Goal: Task Accomplishment & Management: Manage account settings

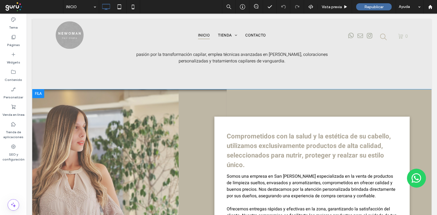
scroll to position [273, 0]
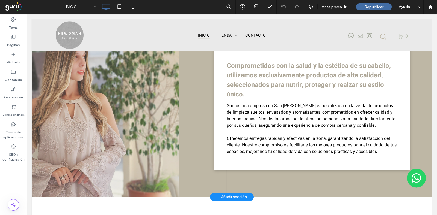
click at [161, 100] on div "Click To Paste" at bounding box center [129, 108] width 194 height 178
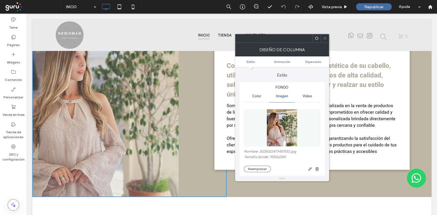
click at [324, 38] on icon at bounding box center [325, 38] width 4 height 4
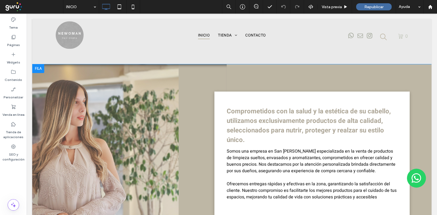
scroll to position [171, 0]
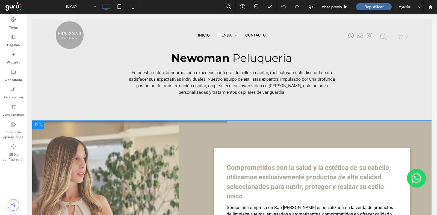
click at [147, 131] on div "Click To Paste" at bounding box center [129, 210] width 194 height 178
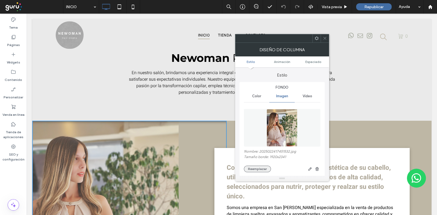
click at [250, 170] on button "Reemplazar" at bounding box center [257, 169] width 27 height 7
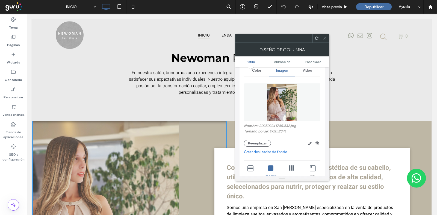
scroll to position [34, 0]
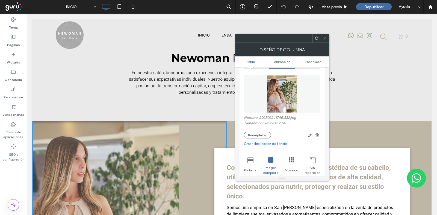
click at [251, 161] on icon at bounding box center [249, 159] width 5 height 5
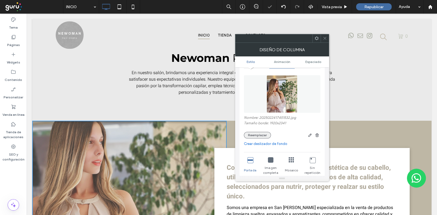
click at [261, 136] on button "Reemplazar" at bounding box center [257, 135] width 27 height 7
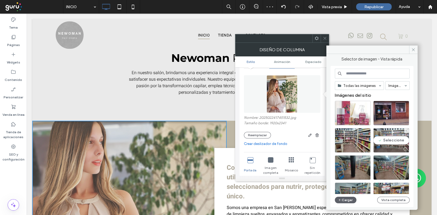
click at [388, 141] on div "Seleccione" at bounding box center [391, 140] width 36 height 25
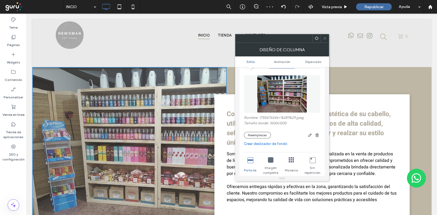
scroll to position [273, 0]
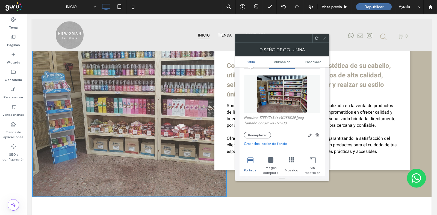
click at [327, 39] on div at bounding box center [324, 38] width 8 height 8
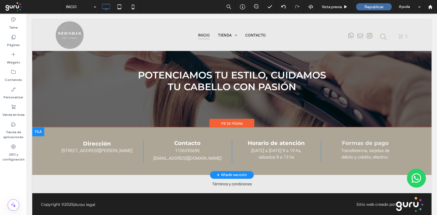
scroll to position [947, 0]
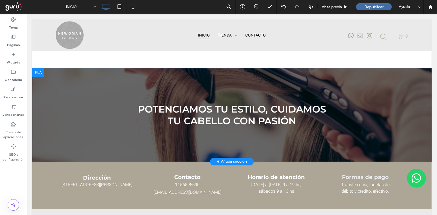
click at [61, 101] on div "Potenciamos Tu estilo, cuidamos Tu cabello con pasión Click To Paste" at bounding box center [231, 115] width 355 height 28
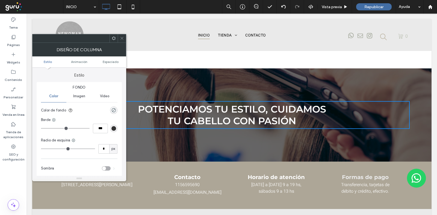
click at [123, 36] on icon at bounding box center [122, 38] width 4 height 4
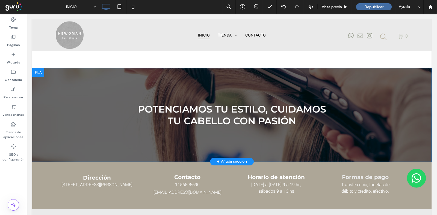
click at [42, 125] on div "Potenciamos Tu estilo, cuidamos Tu cabello con pasión Click To Paste Fila + Aña…" at bounding box center [231, 114] width 399 height 93
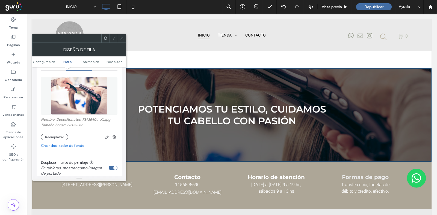
scroll to position [102, 0]
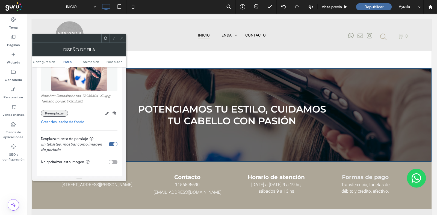
click at [58, 114] on button "Reemplazar" at bounding box center [54, 113] width 27 height 7
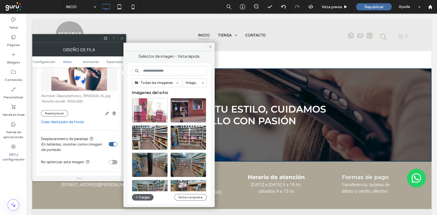
paste input "**********"
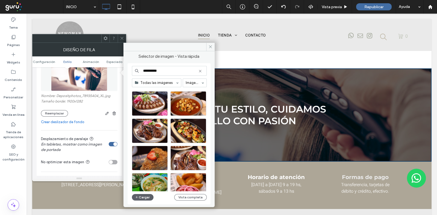
scroll to position [234, 0]
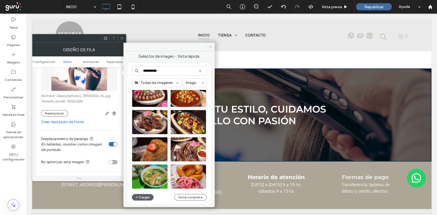
type input "**********"
click at [209, 46] on icon at bounding box center [210, 47] width 4 height 4
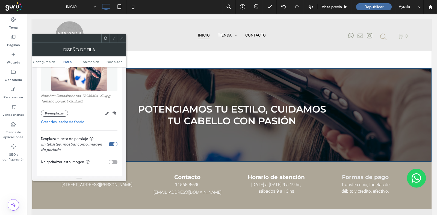
drag, startPoint x: 121, startPoint y: 37, endPoint x: 173, endPoint y: 13, distance: 57.5
click at [121, 37] on use at bounding box center [121, 38] width 3 height 3
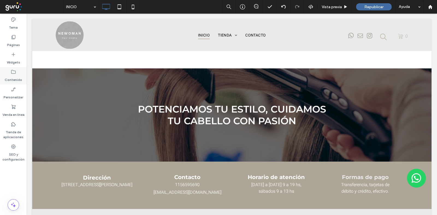
click at [9, 71] on div "Contenido" at bounding box center [13, 75] width 27 height 17
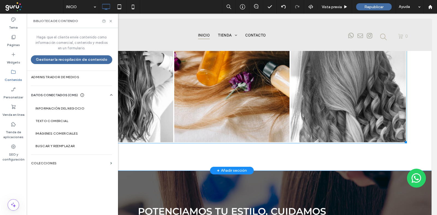
scroll to position [742, 0]
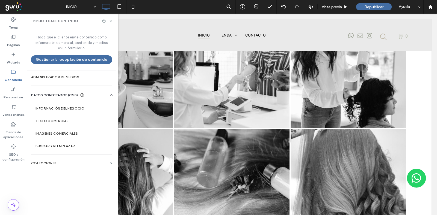
click at [110, 20] on icon at bounding box center [111, 21] width 4 height 4
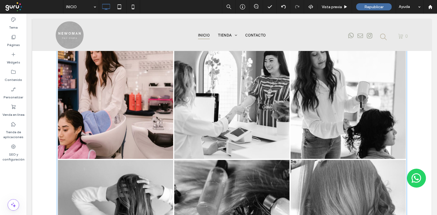
scroll to position [640, 0]
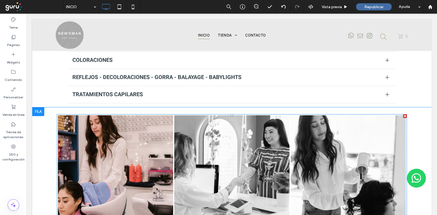
click at [119, 142] on link at bounding box center [115, 172] width 115 height 115
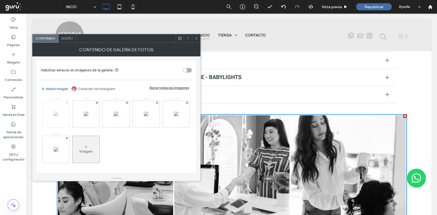
click at [67, 104] on span at bounding box center [67, 103] width 2 height 5
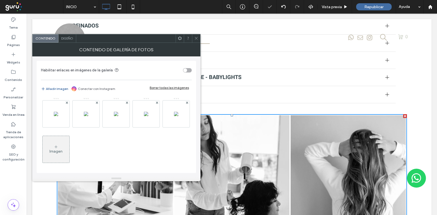
click at [67, 104] on span at bounding box center [67, 103] width 2 height 5
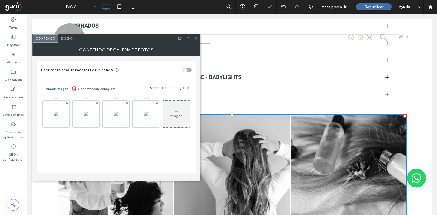
click at [67, 104] on span at bounding box center [67, 103] width 2 height 5
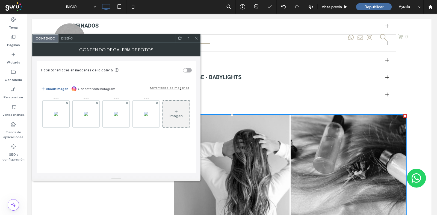
click at [96, 104] on span at bounding box center [97, 103] width 2 height 5
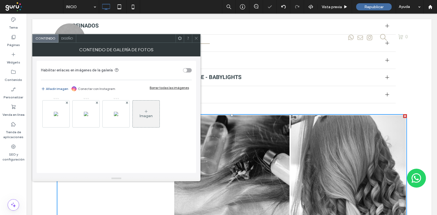
click at [67, 104] on span at bounding box center [67, 103] width 2 height 5
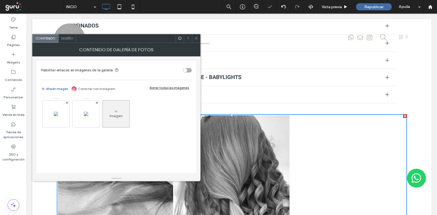
click at [67, 104] on span at bounding box center [67, 103] width 2 height 5
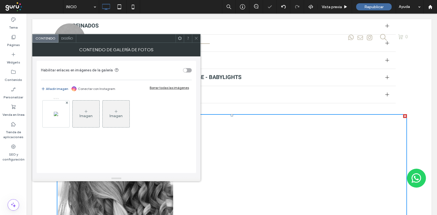
click at [67, 104] on span at bounding box center [67, 103] width 2 height 5
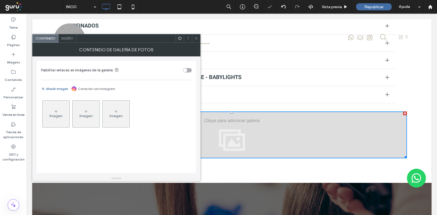
click at [58, 110] on icon at bounding box center [56, 111] width 4 height 4
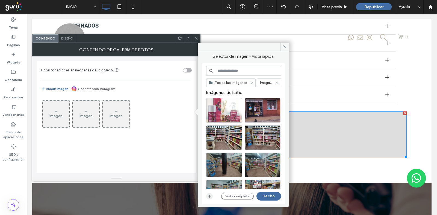
click at [207, 197] on icon "button" at bounding box center [209, 196] width 4 height 4
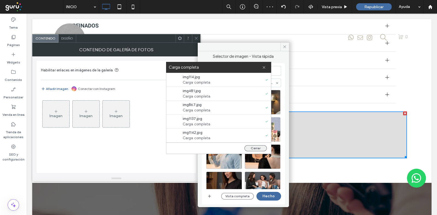
click at [260, 146] on button "Cerrar" at bounding box center [255, 148] width 22 height 6
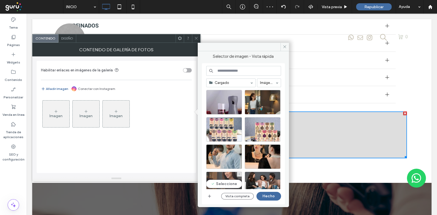
click at [218, 177] on div "Seleccione" at bounding box center [224, 184] width 36 height 25
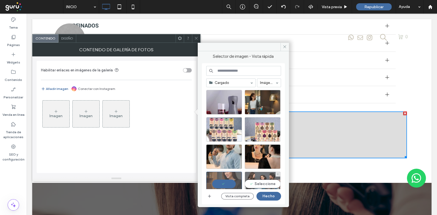
scroll to position [68, 0]
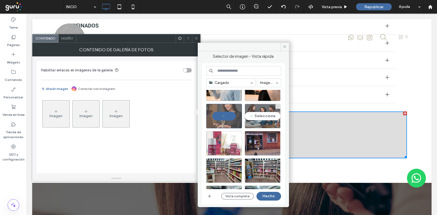
click at [263, 115] on div "Seleccione" at bounding box center [262, 116] width 36 height 25
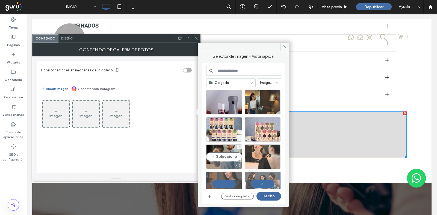
drag, startPoint x: 224, startPoint y: 152, endPoint x: 248, endPoint y: 151, distance: 24.0
click at [224, 152] on div "Seleccione" at bounding box center [224, 157] width 36 height 25
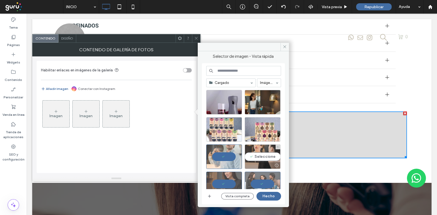
click at [252, 151] on div "Seleccione" at bounding box center [262, 157] width 36 height 25
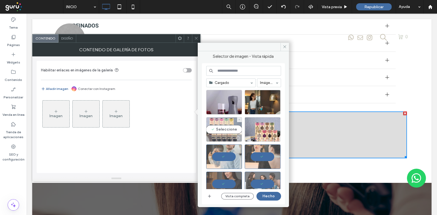
click at [221, 132] on div "Seleccione" at bounding box center [224, 129] width 36 height 25
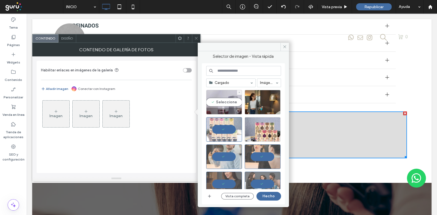
click at [226, 103] on div "Seleccione" at bounding box center [224, 102] width 36 height 25
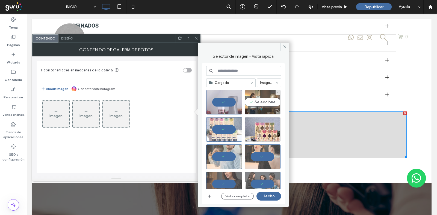
click at [250, 96] on div "Seleccione" at bounding box center [262, 102] width 36 height 25
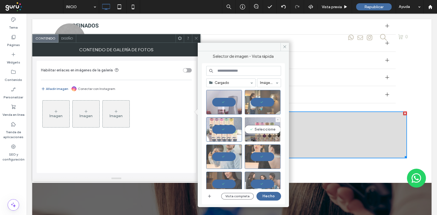
click at [253, 136] on div at bounding box center [262, 138] width 35 height 7
drag, startPoint x: 275, startPoint y: 199, endPoint x: 241, endPoint y: 180, distance: 38.6
click at [275, 199] on button "Hecho" at bounding box center [268, 196] width 25 height 9
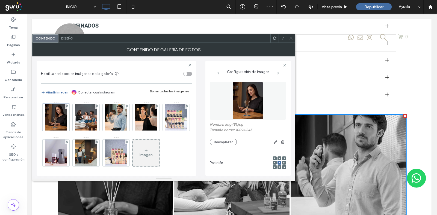
click at [292, 39] on icon at bounding box center [291, 38] width 4 height 4
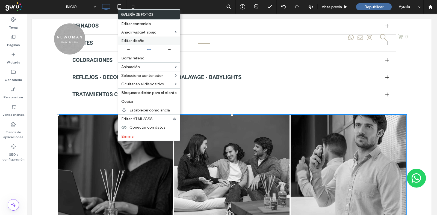
click at [145, 41] on label "Editar diseño" at bounding box center [148, 40] width 55 height 5
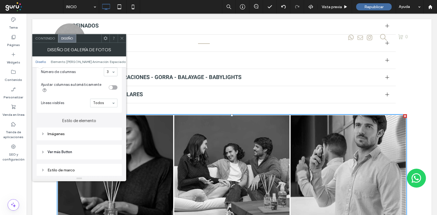
scroll to position [171, 0]
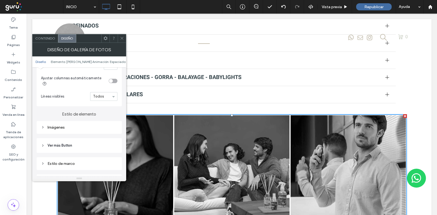
click at [64, 128] on div "Imágenes" at bounding box center [79, 127] width 76 height 5
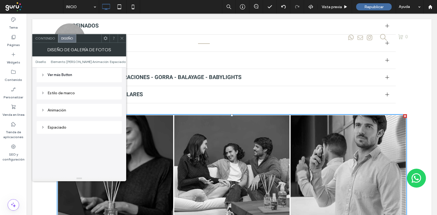
scroll to position [375, 0]
click at [61, 121] on div "Animación" at bounding box center [79, 120] width 76 height 5
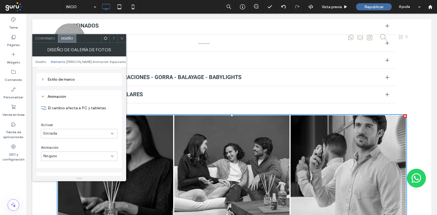
scroll to position [409, 0]
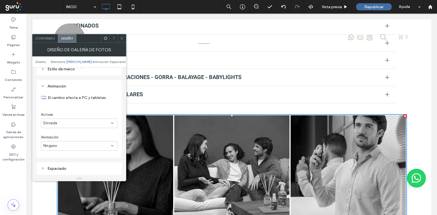
click at [71, 149] on div "Ninguno" at bounding box center [76, 145] width 67 height 5
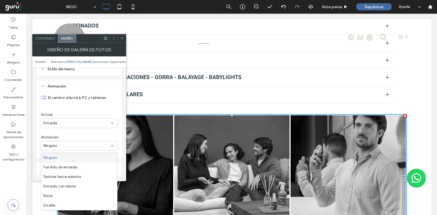
click at [74, 140] on div "Animación" at bounding box center [79, 137] width 76 height 5
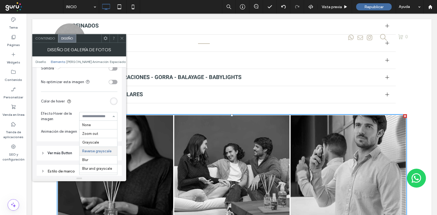
scroll to position [26, 0]
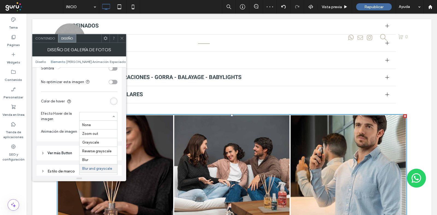
click at [83, 118] on input at bounding box center [96, 117] width 29 height 4
drag, startPoint x: 121, startPoint y: 37, endPoint x: 122, endPoint y: 74, distance: 37.1
click at [121, 37] on icon at bounding box center [122, 38] width 4 height 4
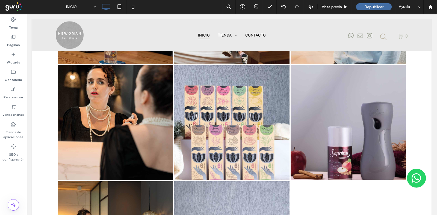
scroll to position [844, 0]
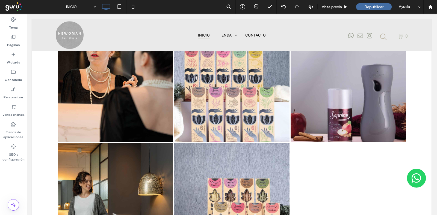
click at [255, 105] on link at bounding box center [231, 84] width 115 height 115
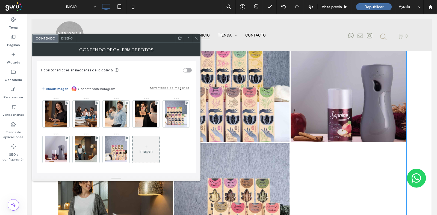
click at [70, 138] on div "Imagen" at bounding box center [116, 133] width 150 height 71
click at [186, 104] on use at bounding box center [187, 103] width 2 height 2
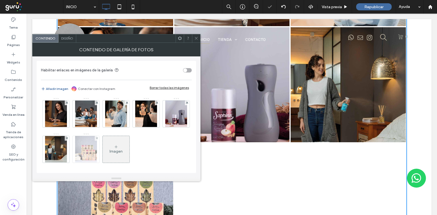
click at [99, 138] on div at bounding box center [97, 138] width 5 height 5
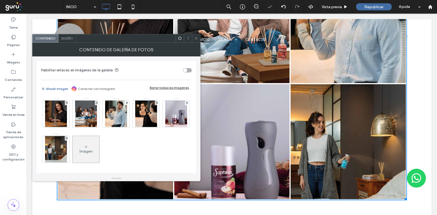
click at [195, 35] on span at bounding box center [196, 38] width 4 height 8
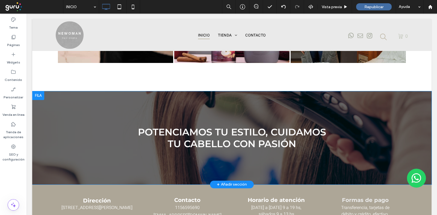
click at [37, 101] on div "Potenciamos Tu estilo, cuidamos Tu cabello con pasión Click To Paste Fila + Aña…" at bounding box center [231, 137] width 399 height 93
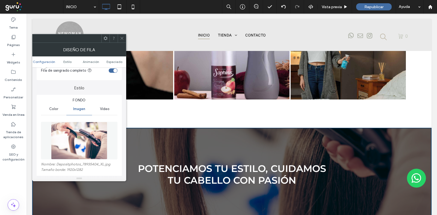
scroll to position [102, 0]
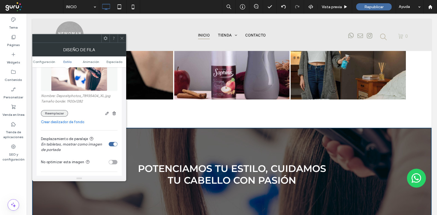
click at [53, 115] on button "Reemplazar" at bounding box center [54, 113] width 27 height 7
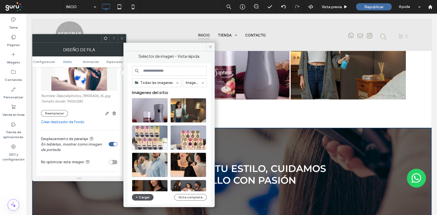
click at [149, 196] on button "Cargar" at bounding box center [143, 197] width 22 height 7
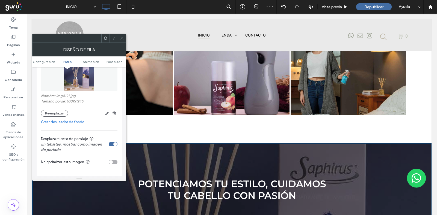
scroll to position [887, 0]
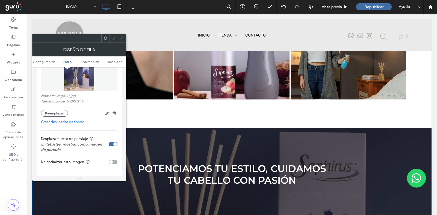
click at [118, 36] on div at bounding box center [122, 38] width 8 height 8
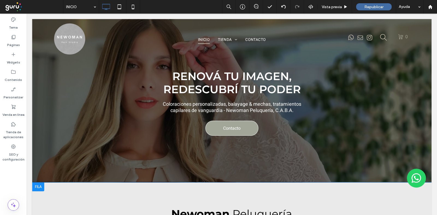
scroll to position [0, 0]
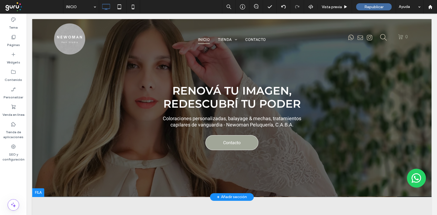
click at [43, 119] on div "RenOVÁ tu imagen, redescubrÍ tu poder Coloraciones personalizadas, balayage & m…" at bounding box center [231, 103] width 399 height 187
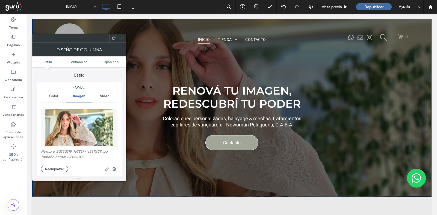
scroll to position [34, 0]
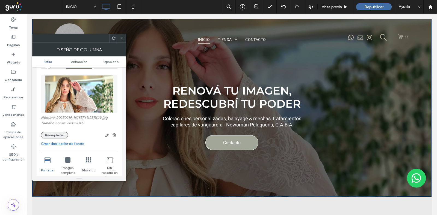
click at [50, 135] on button "Reemplazar" at bounding box center [54, 135] width 27 height 7
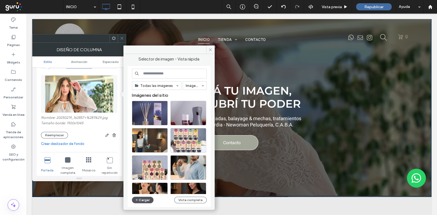
click at [146, 197] on button "Cargar" at bounding box center [143, 200] width 22 height 7
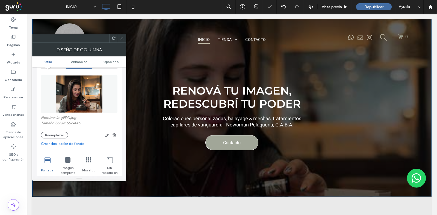
click at [123, 37] on icon at bounding box center [122, 38] width 4 height 4
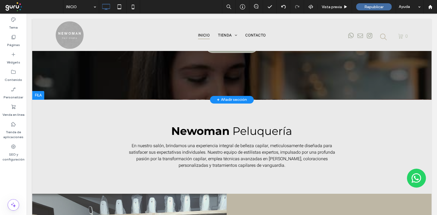
scroll to position [94, 0]
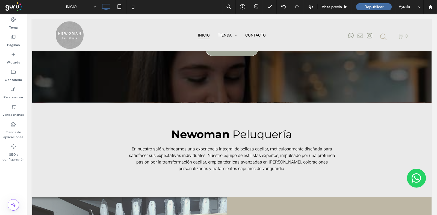
click at [14, 102] on div "Personalizar" at bounding box center [13, 93] width 27 height 17
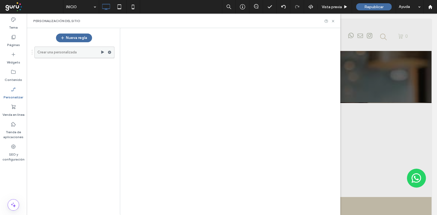
click at [112, 52] on div at bounding box center [111, 52] width 7 height 8
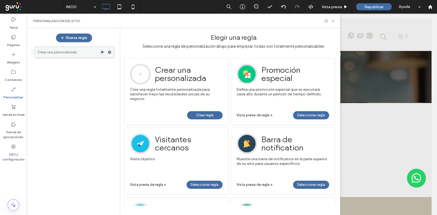
click at [110, 54] on icon at bounding box center [110, 52] width 4 height 4
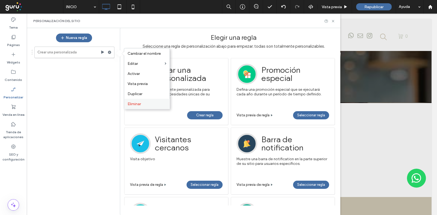
click at [126, 102] on div "Eliminar" at bounding box center [146, 104] width 45 height 10
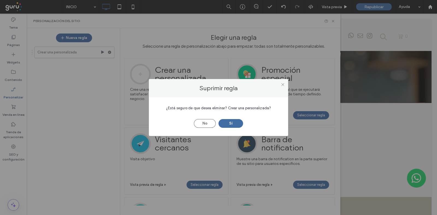
click at [238, 121] on button "Sí" at bounding box center [230, 123] width 25 height 9
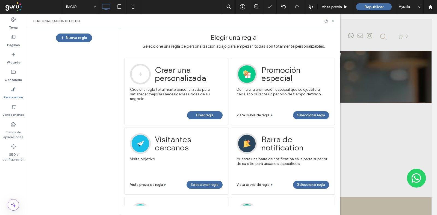
click at [333, 20] on icon at bounding box center [333, 21] width 4 height 4
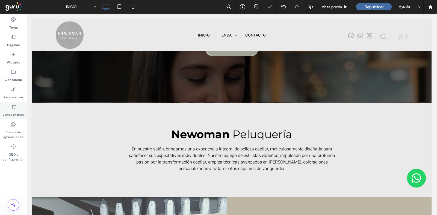
click at [5, 105] on div "Venda en línea" at bounding box center [13, 110] width 27 height 17
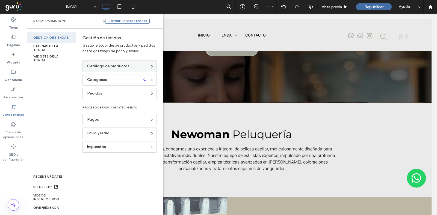
click at [108, 63] on span "Catálogo de productos" at bounding box center [108, 66] width 42 height 6
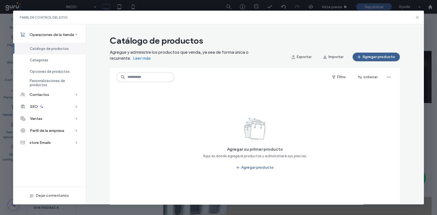
click at [385, 55] on button "Agregar producto" at bounding box center [375, 57] width 47 height 9
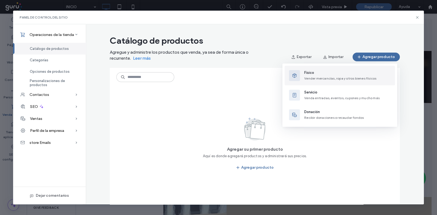
click at [309, 79] on span "Vender mercancías, ropa y otros bienes físicos" at bounding box center [340, 78] width 72 height 4
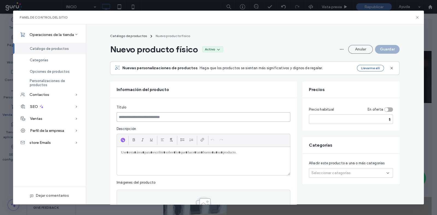
paste input "**********"
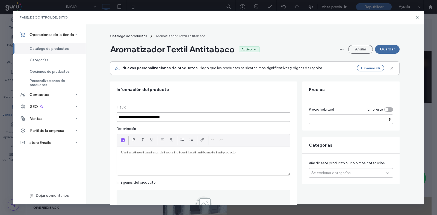
type input "**********"
click at [339, 118] on input "number" at bounding box center [351, 120] width 84 height 10
type input "*"
click at [331, 174] on span "Seleccionar categorías" at bounding box center [330, 173] width 39 height 5
click at [338, 188] on span "Saphirus" at bounding box center [344, 187] width 16 height 5
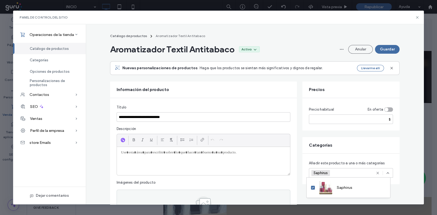
click at [384, 49] on button "Guardar" at bounding box center [387, 49] width 25 height 9
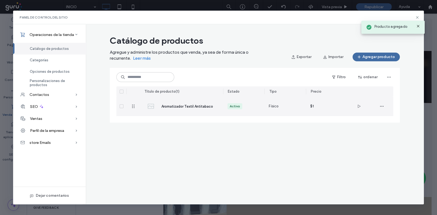
click at [196, 111] on div "Aromatizador Textil Antitabaco" at bounding box center [181, 107] width 74 height 20
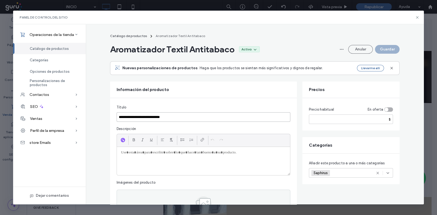
click at [153, 114] on input "**********" at bounding box center [204, 117] width 174 height 10
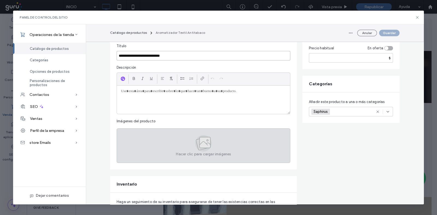
scroll to position [68, 0]
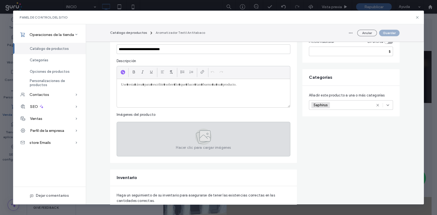
click at [171, 154] on div "Hacer clic para cargar imágenes" at bounding box center [204, 139] width 174 height 35
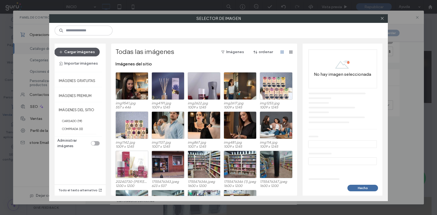
drag, startPoint x: 76, startPoint y: 53, endPoint x: 83, endPoint y: 52, distance: 7.2
click at [77, 52] on button "Cargar imágenes" at bounding box center [76, 52] width 45 height 9
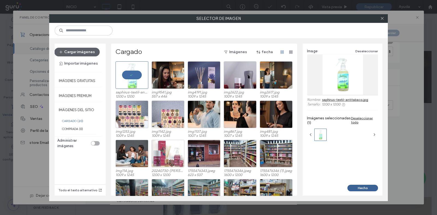
click at [360, 187] on button "Hecho" at bounding box center [362, 188] width 31 height 7
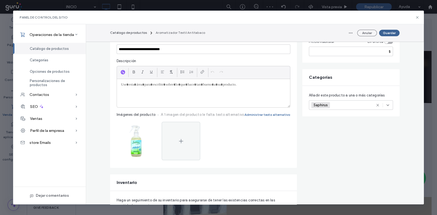
click at [385, 30] on button "Guardar" at bounding box center [389, 33] width 20 height 7
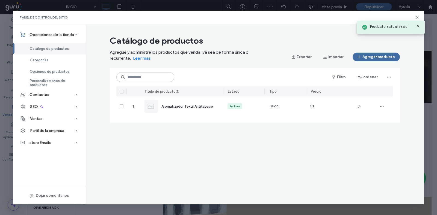
scroll to position [0, 0]
click at [416, 18] on icon at bounding box center [417, 17] width 4 height 4
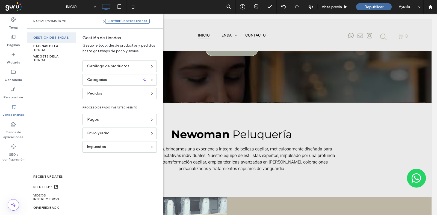
drag, startPoint x: 7, startPoint y: 80, endPoint x: 82, endPoint y: 84, distance: 74.6
click at [8, 80] on label "Contenido" at bounding box center [13, 79] width 17 height 8
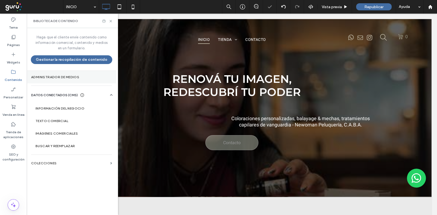
click at [72, 77] on label "Administrador de medios" at bounding box center [71, 77] width 81 height 4
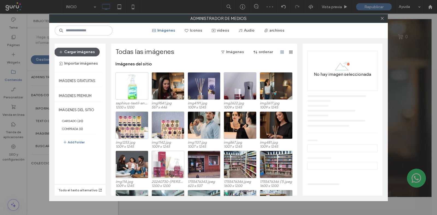
click at [84, 50] on button "Cargar imágenes" at bounding box center [76, 52] width 45 height 9
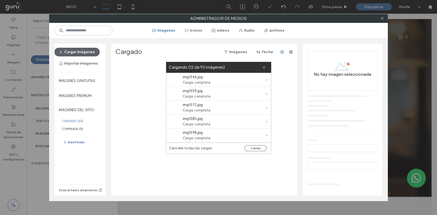
click at [258, 148] on button "Cerrar" at bounding box center [255, 148] width 22 height 6
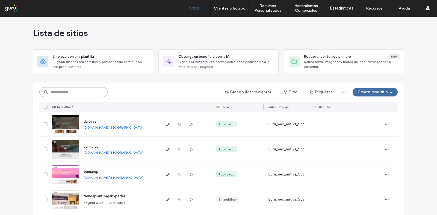
click at [75, 93] on input at bounding box center [73, 92] width 68 height 10
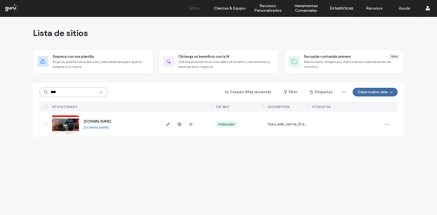
type input "****"
click at [171, 124] on div at bounding box center [179, 124] width 29 height 25
click at [166, 127] on span "button" at bounding box center [168, 124] width 7 height 7
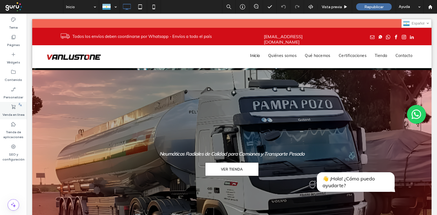
drag, startPoint x: 14, startPoint y: 108, endPoint x: 26, endPoint y: 107, distance: 12.6
click at [14, 108] on icon at bounding box center [13, 106] width 5 height 5
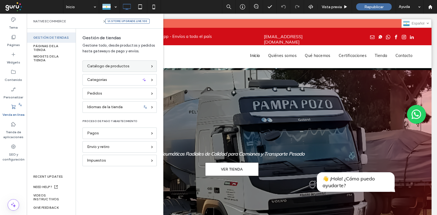
click at [111, 66] on span "Catálogo de productos" at bounding box center [108, 66] width 42 height 6
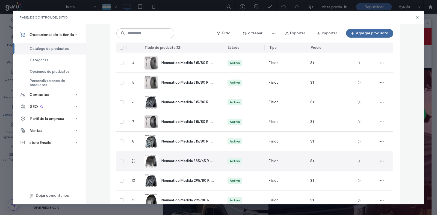
scroll to position [135, 0]
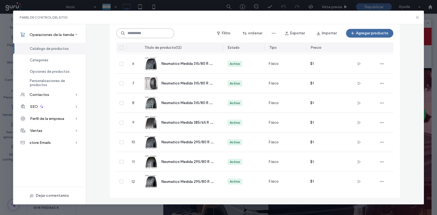
click at [139, 36] on input at bounding box center [145, 33] width 58 height 10
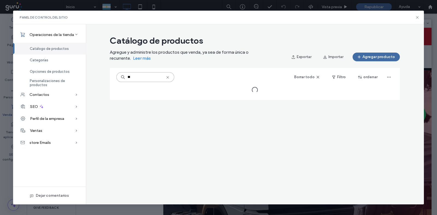
scroll to position [0, 0]
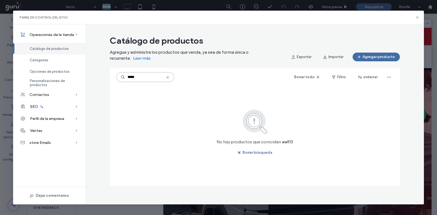
drag, startPoint x: 132, startPoint y: 78, endPoint x: 126, endPoint y: 80, distance: 6.7
click at [126, 80] on input "*****" at bounding box center [145, 77] width 58 height 10
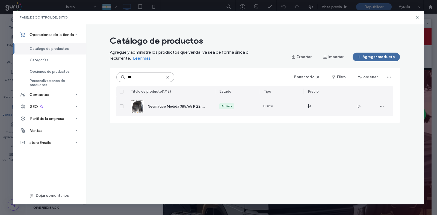
type input "***"
click at [198, 109] on div "Neumatico Medida 385/65 R 22.5 Código AW 113" at bounding box center [177, 107] width 58 height 6
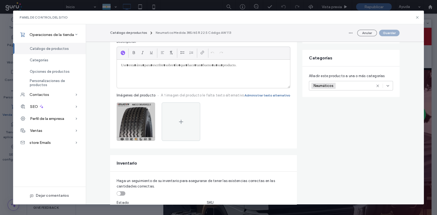
scroll to position [68, 0]
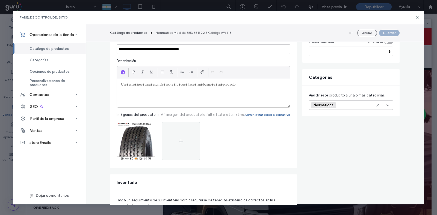
paste div
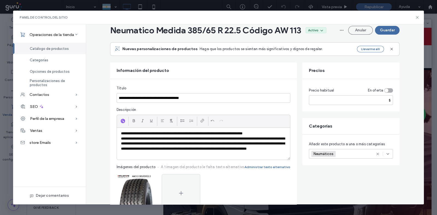
scroll to position [0, 0]
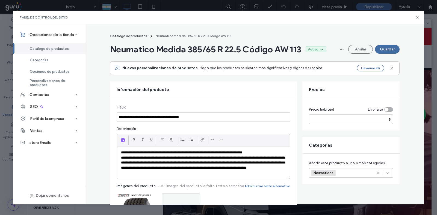
click at [386, 49] on button "Guardar" at bounding box center [387, 49] width 25 height 9
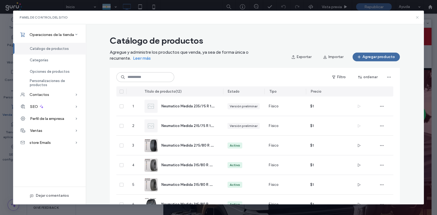
click at [417, 16] on icon at bounding box center [417, 17] width 4 height 4
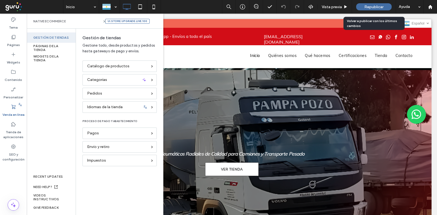
drag, startPoint x: 366, startPoint y: 8, endPoint x: 357, endPoint y: 11, distance: 8.7
click at [366, 8] on span "Republicar" at bounding box center [373, 7] width 19 height 5
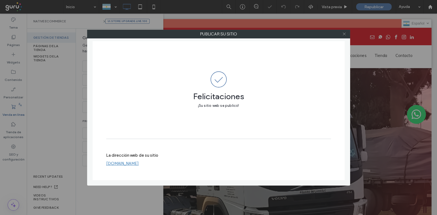
click at [344, 34] on icon at bounding box center [344, 34] width 4 height 4
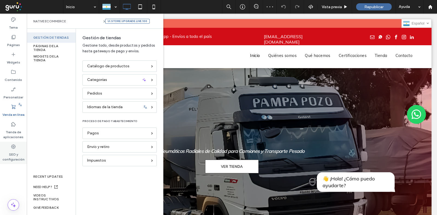
click at [14, 147] on use at bounding box center [13, 147] width 4 height 4
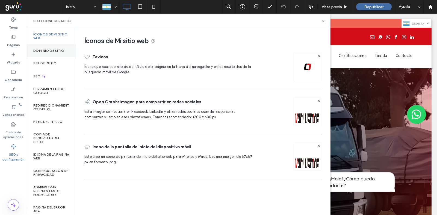
click at [59, 51] on label "Dominio de sitio" at bounding box center [48, 51] width 31 height 4
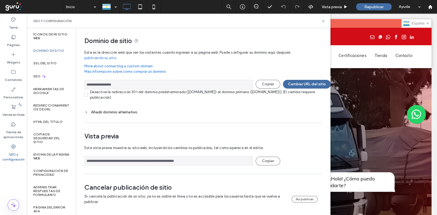
click at [124, 81] on input "**********" at bounding box center [168, 85] width 168 height 10
click at [323, 20] on icon at bounding box center [323, 21] width 4 height 4
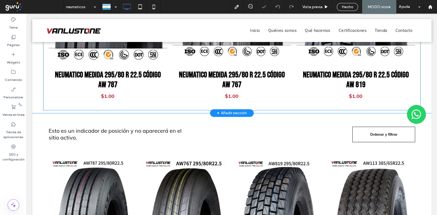
scroll to position [136, 0]
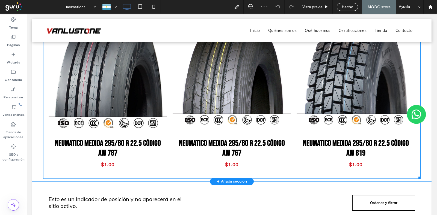
click at [122, 96] on link at bounding box center [108, 66] width 126 height 145
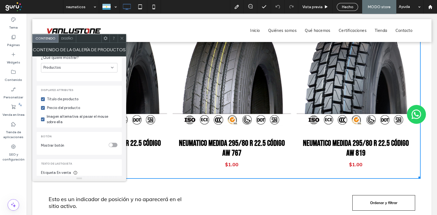
scroll to position [68, 0]
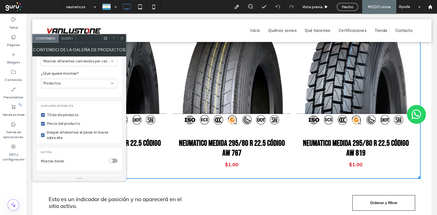
click at [43, 121] on label "Precio del producto" at bounding box center [79, 123] width 76 height 5
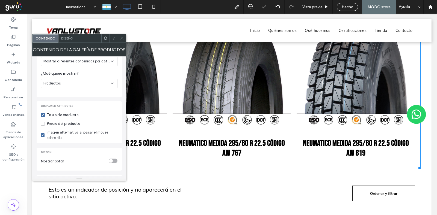
scroll to position [132, 0]
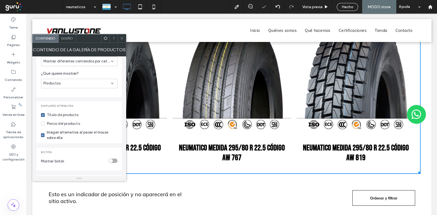
click at [122, 40] on span at bounding box center [122, 38] width 4 height 8
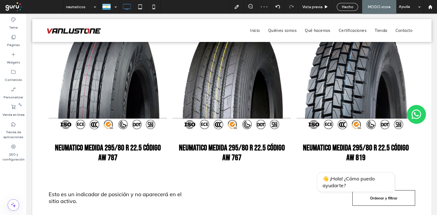
drag, startPoint x: 346, startPoint y: 6, endPoint x: 346, endPoint y: 13, distance: 6.8
click at [345, 7] on span "Hecho" at bounding box center [347, 7] width 12 height 5
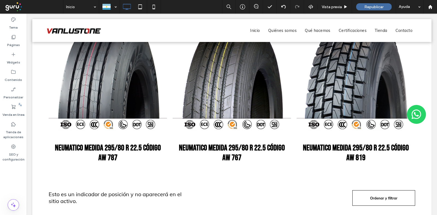
drag, startPoint x: 367, startPoint y: 6, endPoint x: 372, endPoint y: 7, distance: 5.6
click at [367, 6] on div at bounding box center [218, 107] width 437 height 215
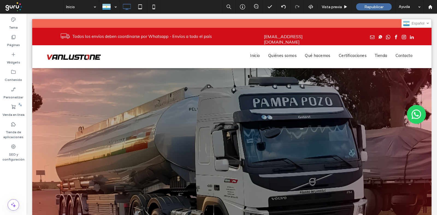
click at [374, 7] on span "Republicar" at bounding box center [373, 7] width 19 height 5
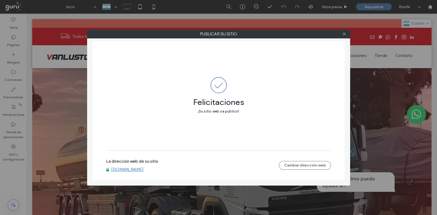
click at [343, 33] on icon at bounding box center [344, 34] width 4 height 4
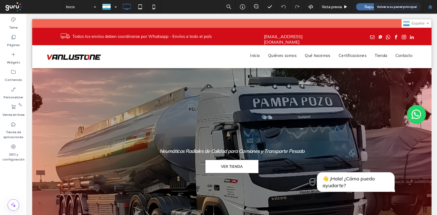
drag, startPoint x: 431, startPoint y: 4, endPoint x: 423, endPoint y: 10, distance: 10.3
click at [431, 4] on div at bounding box center [430, 7] width 14 height 14
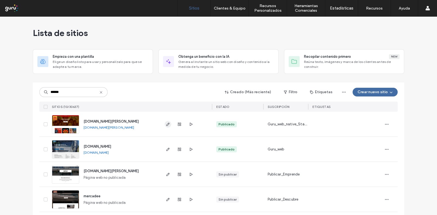
type input "******"
click at [167, 123] on use "button" at bounding box center [167, 124] width 3 height 3
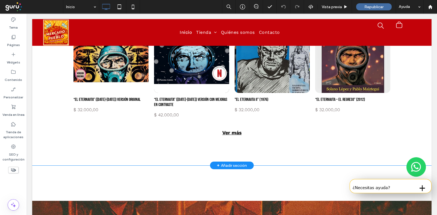
scroll to position [477, 0]
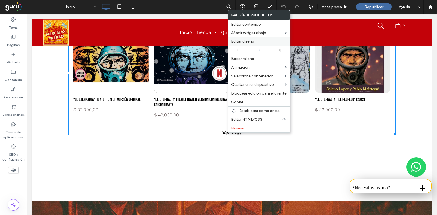
click at [255, 39] on label "Editar diseño" at bounding box center [258, 41] width 55 height 5
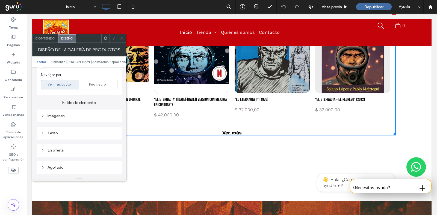
scroll to position [238, 0]
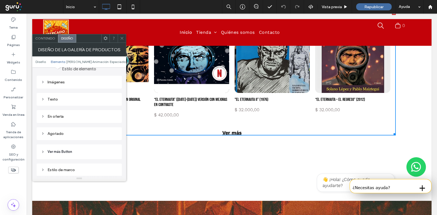
click at [54, 97] on div "Texto" at bounding box center [79, 99] width 76 height 5
click at [103, 107] on div "Texto" at bounding box center [98, 109] width 38 height 12
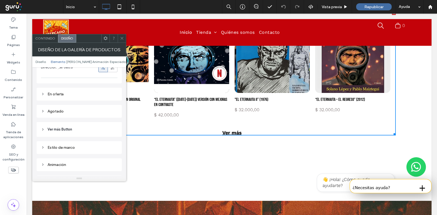
scroll to position [682, 0]
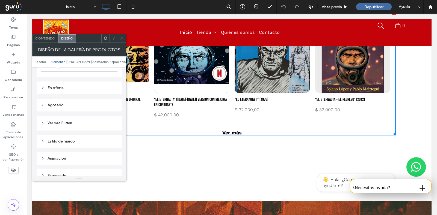
click at [59, 122] on span "Ver más Button" at bounding box center [59, 123] width 25 height 5
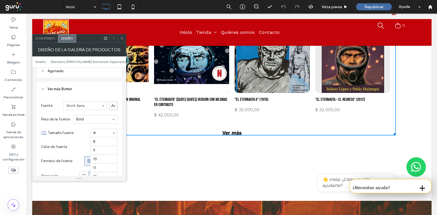
scroll to position [62, 0]
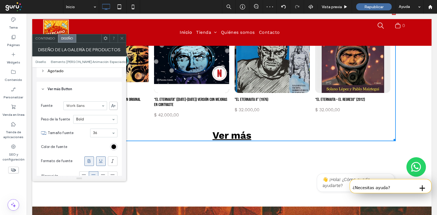
click at [99, 131] on input at bounding box center [102, 133] width 19 height 4
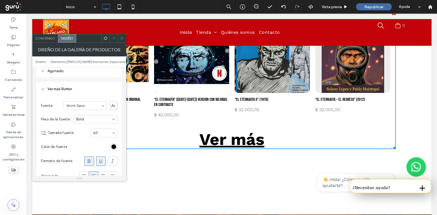
click at [124, 41] on div at bounding box center [122, 38] width 8 height 8
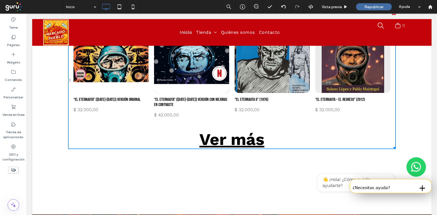
scroll to position [682, 0]
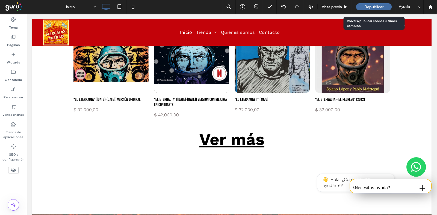
click at [374, 3] on div "Republicar" at bounding box center [373, 6] width 35 height 7
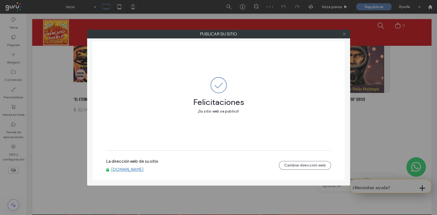
click at [344, 35] on icon at bounding box center [344, 34] width 4 height 4
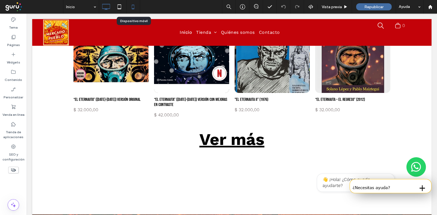
click at [135, 10] on icon at bounding box center [132, 6] width 11 height 11
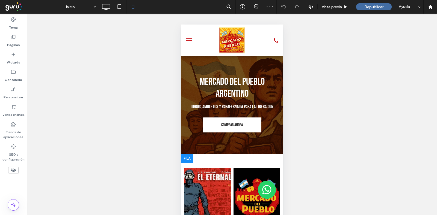
scroll to position [409, 0]
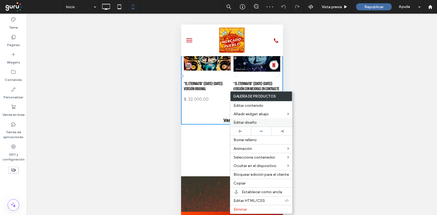
click at [241, 121] on span "Editar diseño" at bounding box center [244, 122] width 23 height 5
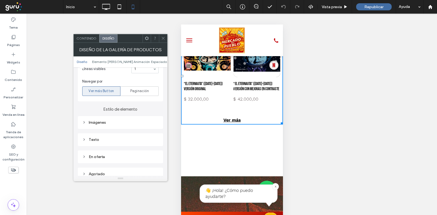
scroll to position [205, 0]
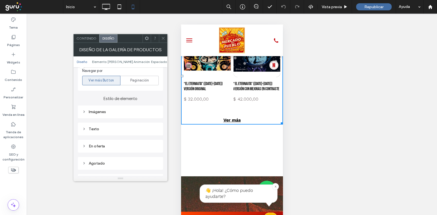
click at [115, 130] on div "Texto" at bounding box center [120, 129] width 76 height 5
drag, startPoint x: 140, startPoint y: 139, endPoint x: 131, endPoint y: 144, distance: 10.4
click at [140, 139] on span "Texto" at bounding box center [140, 139] width 10 height 4
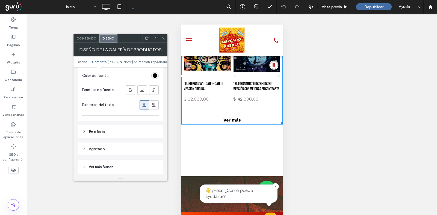
scroll to position [648, 0]
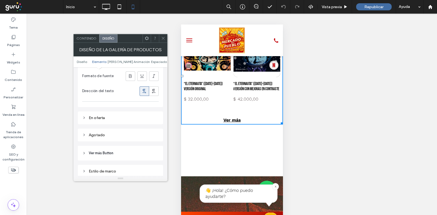
click at [111, 151] on span "Ver más Button" at bounding box center [101, 153] width 25 height 5
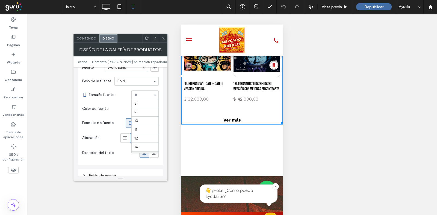
scroll to position [53, 0]
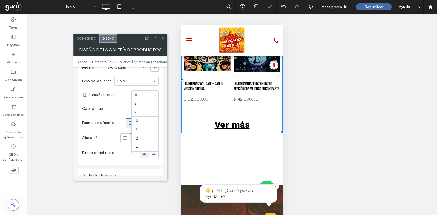
click at [140, 94] on input at bounding box center [143, 95] width 19 height 4
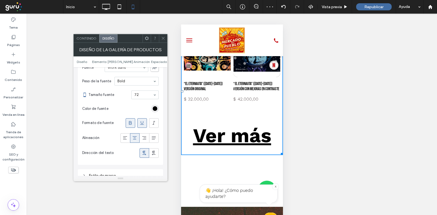
click at [145, 96] on div at bounding box center [145, 95] width 27 height 8
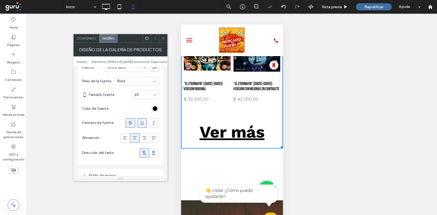
click at [162, 37] on icon at bounding box center [163, 38] width 4 height 4
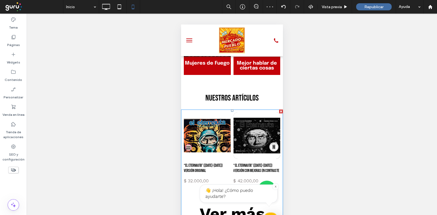
scroll to position [375, 0]
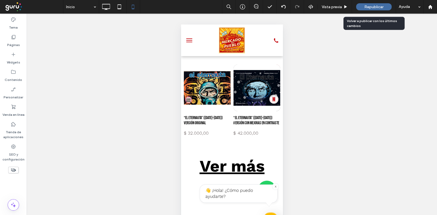
click at [369, 4] on div "Republicar" at bounding box center [373, 6] width 35 height 7
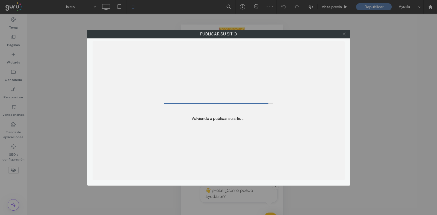
click at [342, 34] on icon at bounding box center [344, 34] width 4 height 4
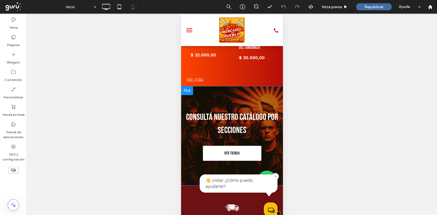
scroll to position [648, 0]
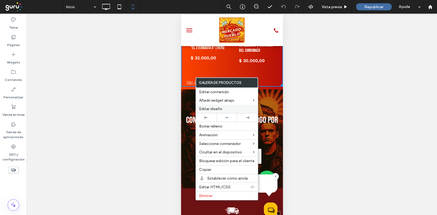
click at [204, 107] on span "Editar diseño" at bounding box center [210, 109] width 23 height 5
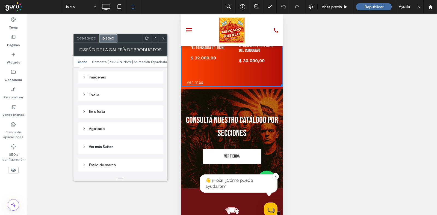
scroll to position [273, 0]
click at [105, 111] on span "Ver más Button" at bounding box center [101, 113] width 25 height 5
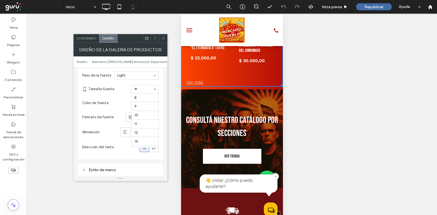
scroll to position [62, 0]
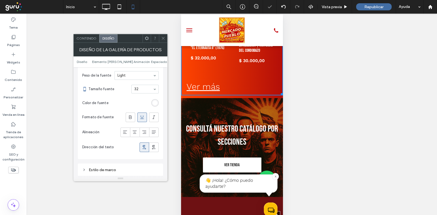
click at [142, 87] on input at bounding box center [143, 89] width 19 height 4
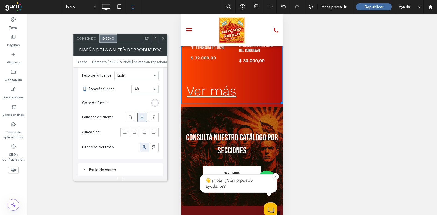
click at [165, 37] on div at bounding box center [163, 38] width 8 height 8
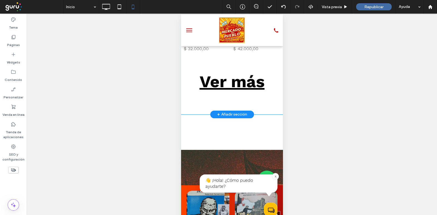
scroll to position [443, 0]
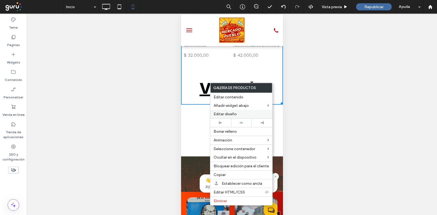
click at [225, 112] on span "Editar diseño" at bounding box center [224, 114] width 23 height 5
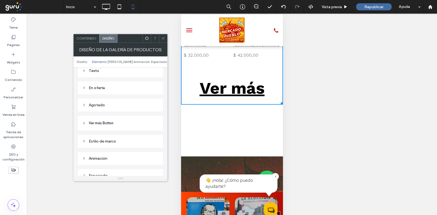
scroll to position [273, 0]
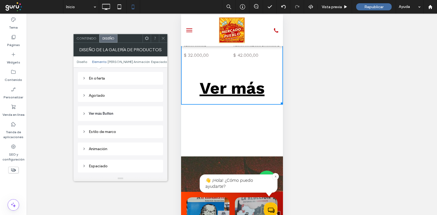
click at [105, 113] on span "Ver más Button" at bounding box center [101, 113] width 25 height 5
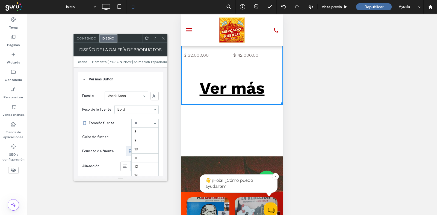
scroll to position [97, 0]
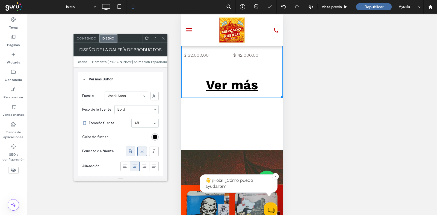
click at [162, 40] on icon at bounding box center [163, 38] width 4 height 4
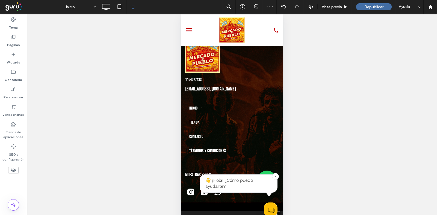
scroll to position [1086, 0]
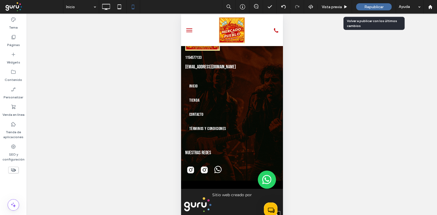
click at [358, 6] on div "Republicar" at bounding box center [373, 6] width 35 height 7
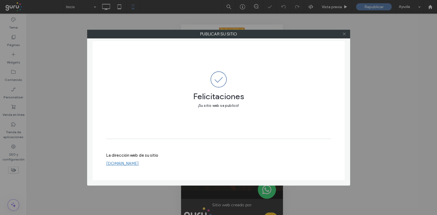
click at [342, 33] on icon at bounding box center [344, 34] width 4 height 4
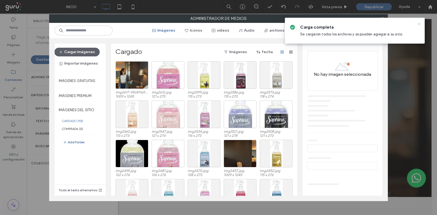
click at [419, 23] on icon at bounding box center [419, 24] width 4 height 4
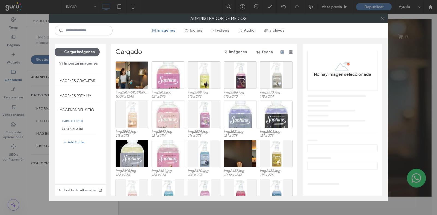
click at [381, 19] on use at bounding box center [381, 18] width 3 height 3
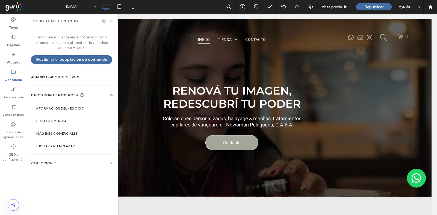
click at [110, 20] on icon at bounding box center [111, 21] width 4 height 4
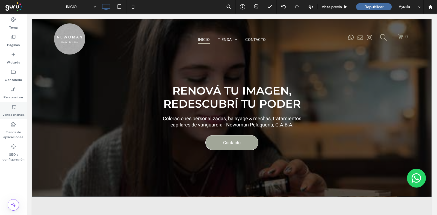
click at [8, 110] on label "Venda en línea" at bounding box center [13, 114] width 22 height 8
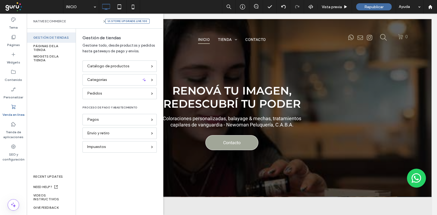
click at [364, 7] on span "Republicar" at bounding box center [373, 7] width 19 height 5
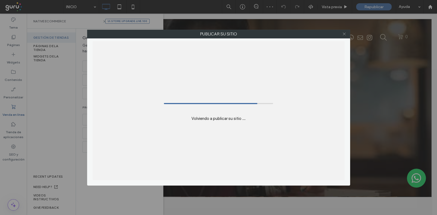
click at [342, 33] on icon at bounding box center [344, 34] width 4 height 4
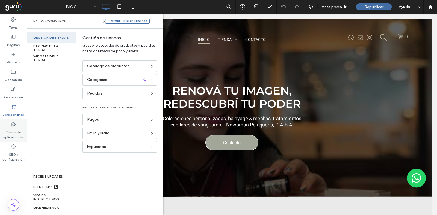
click at [12, 132] on label "Tienda de aplicaciones" at bounding box center [13, 133] width 27 height 13
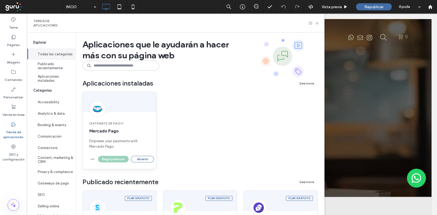
click at [122, 141] on span "Empower your payments with Mercado Pago." at bounding box center [119, 144] width 60 height 11
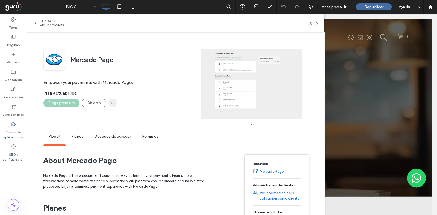
click at [112, 101] on icon "button" at bounding box center [113, 103] width 4 height 4
click at [178, 100] on div "Elegir premium Abierto" at bounding box center [115, 103] width 145 height 9
click at [134, 116] on div "Remove" at bounding box center [133, 117] width 49 height 10
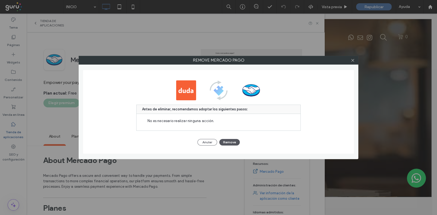
click at [234, 141] on button "Remove" at bounding box center [229, 142] width 20 height 7
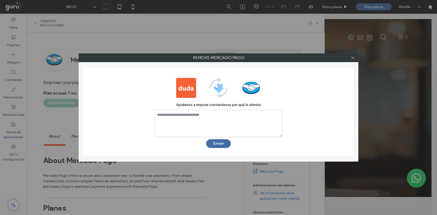
click at [350, 58] on div at bounding box center [352, 58] width 8 height 8
click at [353, 57] on use at bounding box center [352, 57] width 3 height 3
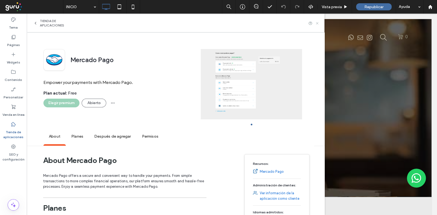
click at [319, 22] on icon at bounding box center [317, 23] width 4 height 4
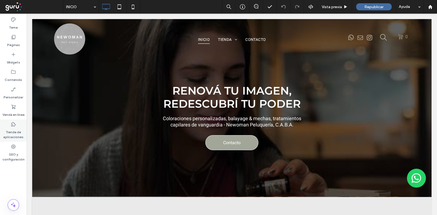
drag, startPoint x: 7, startPoint y: 127, endPoint x: 20, endPoint y: 138, distance: 17.3
click at [7, 127] on div "Tienda de aplicaciones" at bounding box center [13, 131] width 27 height 22
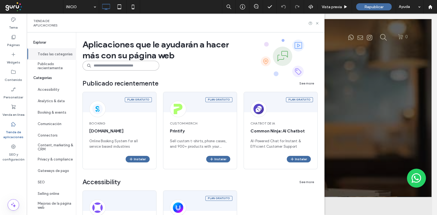
click at [127, 64] on input at bounding box center [120, 66] width 77 height 10
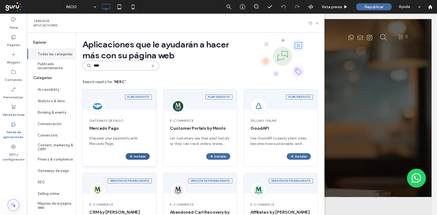
type input "****"
click at [136, 156] on button "Instalar" at bounding box center [138, 156] width 24 height 7
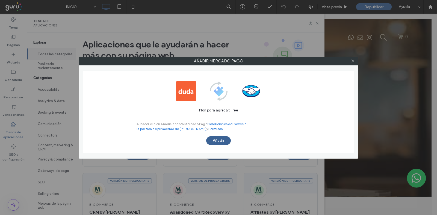
click at [218, 138] on button "Añadir" at bounding box center [218, 140] width 25 height 9
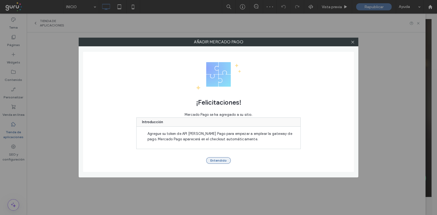
click at [215, 161] on button "Entendido" at bounding box center [218, 160] width 25 height 7
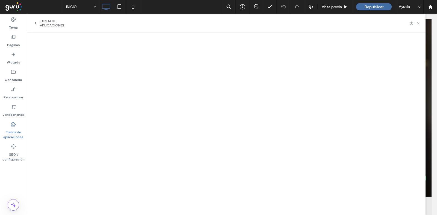
click at [417, 22] on icon at bounding box center [418, 23] width 4 height 4
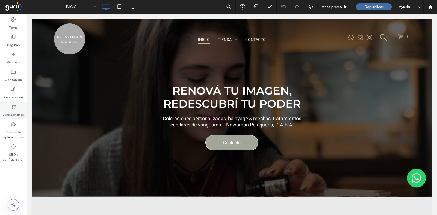
click at [13, 107] on icon at bounding box center [13, 106] width 5 height 5
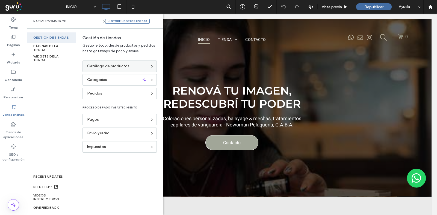
click at [97, 66] on span "Catálogo de productos" at bounding box center [108, 66] width 42 height 6
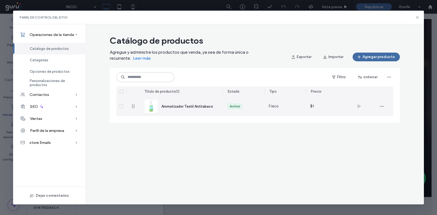
click at [181, 107] on span "Aromatizador Textil Antitabaco" at bounding box center [187, 107] width 52 height 4
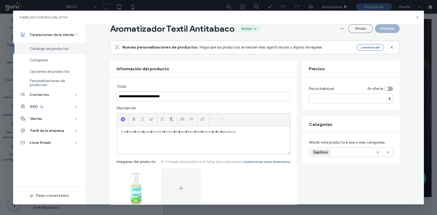
scroll to position [68, 0]
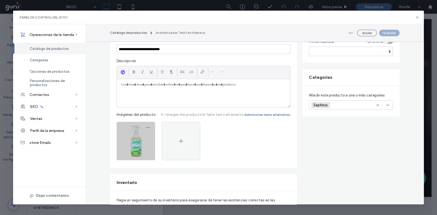
click at [146, 126] on icon "button" at bounding box center [148, 128] width 4 height 4
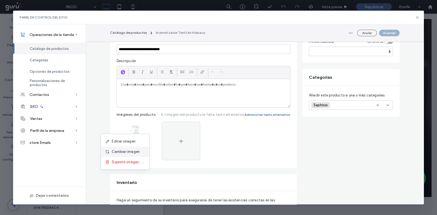
click at [142, 147] on div "Cambiar imagen" at bounding box center [125, 152] width 49 height 10
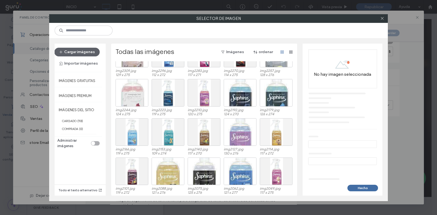
scroll to position [230, 0]
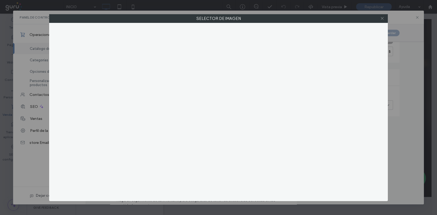
click at [382, 19] on use at bounding box center [381, 18] width 3 height 3
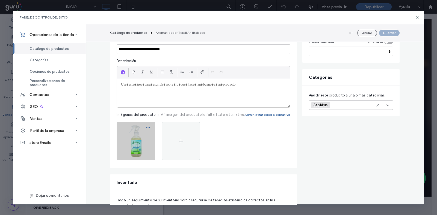
click at [144, 127] on span "button" at bounding box center [148, 127] width 9 height 9
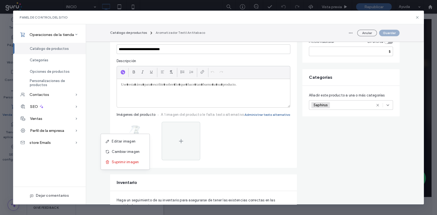
click at [213, 107] on div at bounding box center [203, 93] width 173 height 28
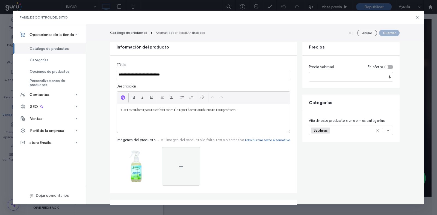
scroll to position [0, 0]
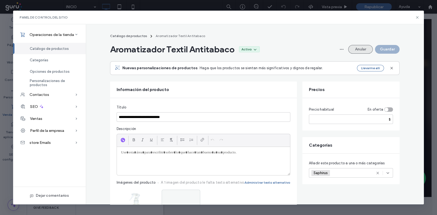
click at [353, 51] on button "Anular" at bounding box center [360, 49] width 25 height 9
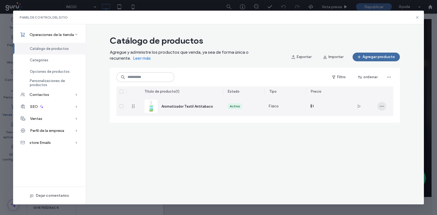
click at [383, 107] on icon "button" at bounding box center [381, 106] width 4 height 4
click at [309, 106] on div "$1" at bounding box center [326, 107] width 41 height 20
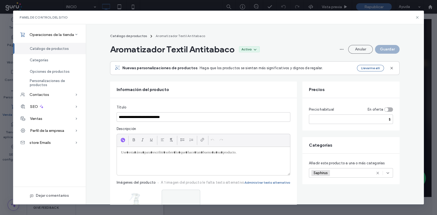
drag, startPoint x: 309, startPoint y: 125, endPoint x: 294, endPoint y: 120, distance: 16.0
drag, startPoint x: 315, startPoint y: 119, endPoint x: 252, endPoint y: 122, distance: 63.1
type input "****"
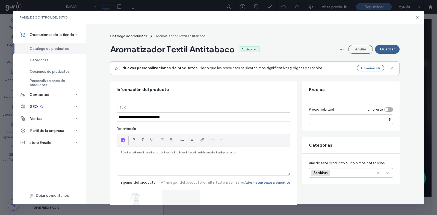
click at [394, 47] on button "Guardar" at bounding box center [387, 49] width 25 height 9
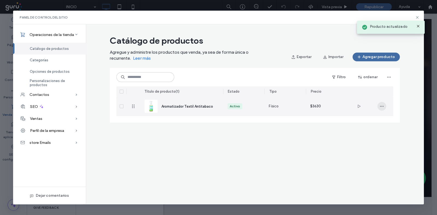
click at [383, 107] on icon "button" at bounding box center [381, 106] width 4 height 4
click at [379, 128] on div "Duplicar" at bounding box center [401, 131] width 49 height 10
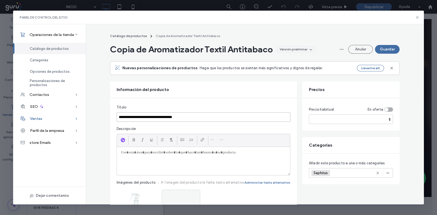
drag, startPoint x: 132, startPoint y: 118, endPoint x: 76, endPoint y: 118, distance: 56.5
click at [76, 118] on div "**********" at bounding box center [218, 114] width 410 height 180
drag, startPoint x: 172, startPoint y: 116, endPoint x: 149, endPoint y: 117, distance: 23.0
click at [149, 117] on input "**********" at bounding box center [204, 117] width 174 height 10
paste input
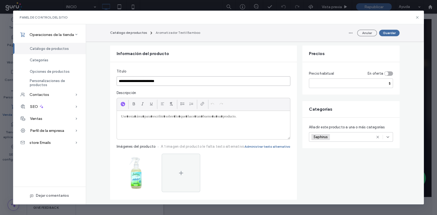
scroll to position [102, 0]
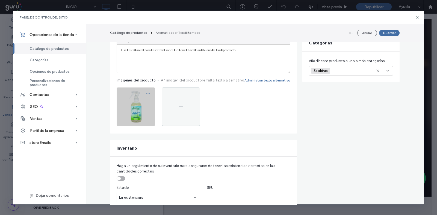
type input "**********"
click at [146, 95] on icon "button" at bounding box center [148, 93] width 4 height 4
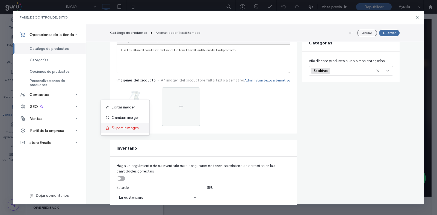
click at [141, 129] on div "Suprimir imagen" at bounding box center [125, 128] width 49 height 10
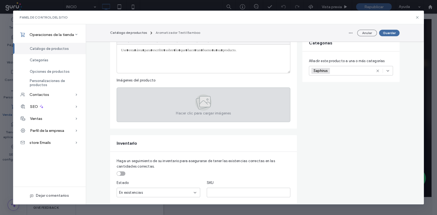
click at [138, 110] on div "Hacer clic para cargar imágenes" at bounding box center [204, 105] width 174 height 35
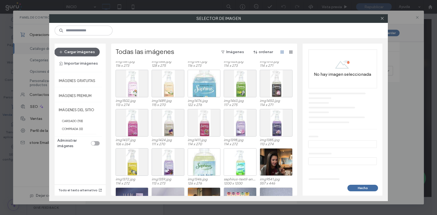
scroll to position [628, 0]
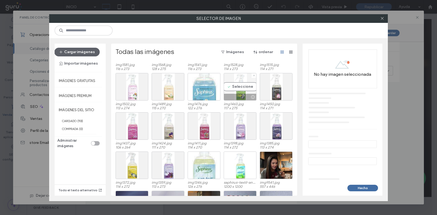
click at [235, 83] on div "Seleccione" at bounding box center [239, 87] width 33 height 28
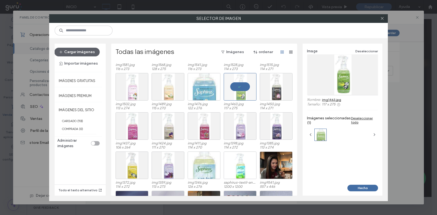
drag, startPoint x: 367, startPoint y: 188, endPoint x: 224, endPoint y: 97, distance: 169.6
click at [367, 188] on button "Hecho" at bounding box center [362, 188] width 31 height 7
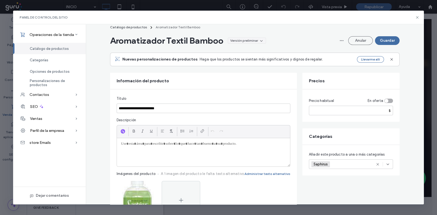
scroll to position [0, 0]
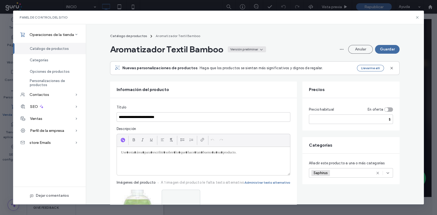
click at [233, 48] on div "Versión preliminar" at bounding box center [244, 49] width 28 height 5
click at [234, 62] on div "Activo" at bounding box center [240, 62] width 49 height 10
click at [391, 51] on button "Guardar" at bounding box center [387, 49] width 25 height 9
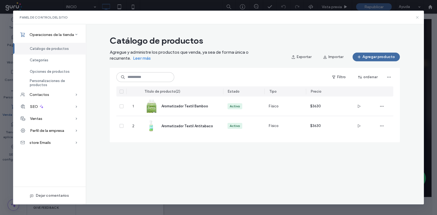
click at [415, 16] on icon at bounding box center [417, 17] width 4 height 4
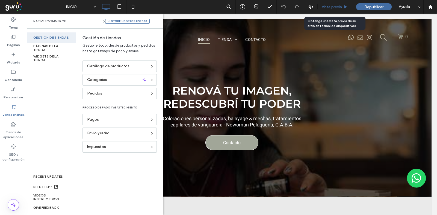
click at [328, 10] on div "Vista previa" at bounding box center [334, 7] width 34 height 14
click at [324, 3] on div "Vista previa" at bounding box center [334, 7] width 34 height 14
click at [324, 6] on span "Vista previa" at bounding box center [331, 7] width 20 height 5
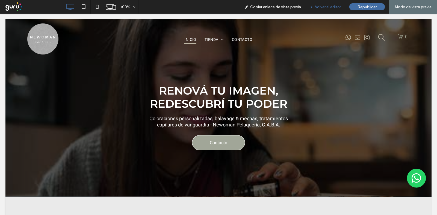
click at [327, 5] on span "Volver al editor" at bounding box center [328, 7] width 26 height 5
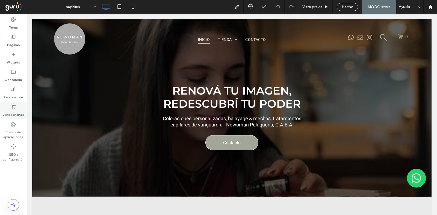
click at [10, 107] on div "Venda en línea" at bounding box center [13, 110] width 27 height 17
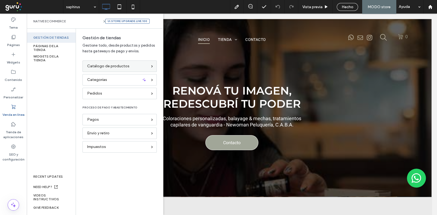
click at [124, 68] on span "Catálogo de productos" at bounding box center [108, 66] width 42 height 6
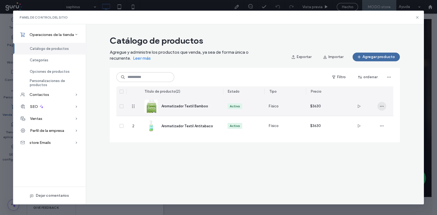
click at [383, 104] on icon "button" at bounding box center [381, 106] width 4 height 4
click at [384, 130] on use at bounding box center [383, 130] width 3 height 3
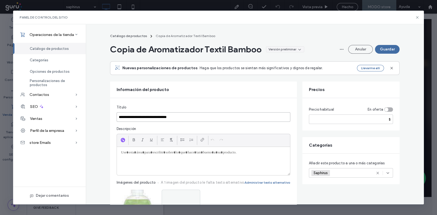
drag, startPoint x: 188, startPoint y: 118, endPoint x: 164, endPoint y: 116, distance: 23.8
click at [164, 116] on input "**********" at bounding box center [204, 117] width 174 height 10
paste input
drag, startPoint x: 130, startPoint y: 118, endPoint x: 36, endPoint y: 142, distance: 96.8
click at [67, 133] on div "**********" at bounding box center [218, 114] width 410 height 180
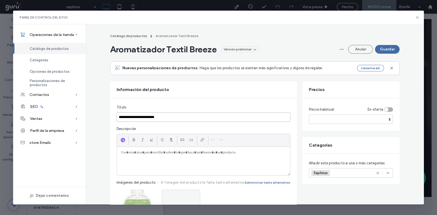
click at [139, 115] on input "**********" at bounding box center [204, 117] width 174 height 10
type input "**********"
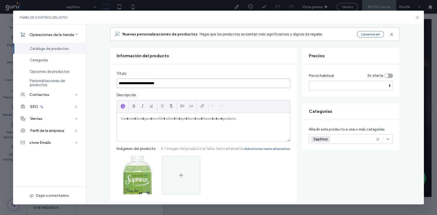
scroll to position [102, 0]
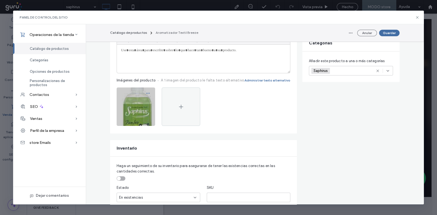
click at [146, 93] on icon "button" at bounding box center [148, 93] width 4 height 4
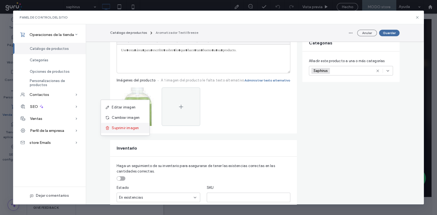
click at [139, 129] on div "Suprimir imagen" at bounding box center [125, 128] width 49 height 10
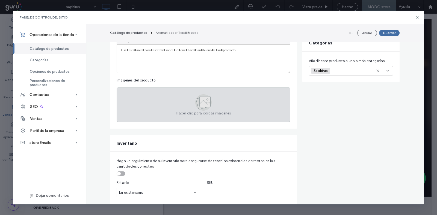
click at [139, 101] on div "Hacer clic para cargar imágenes" at bounding box center [204, 105] width 174 height 35
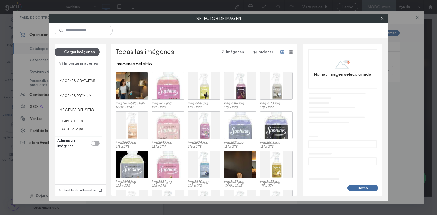
click at [89, 54] on button "Cargar imágenes" at bounding box center [76, 52] width 45 height 9
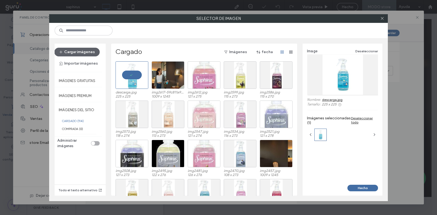
click at [349, 186] on button "Hecho" at bounding box center [362, 188] width 31 height 7
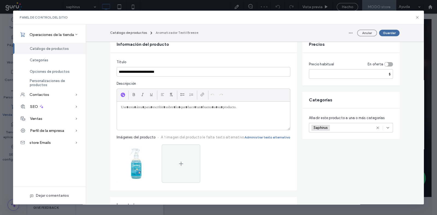
scroll to position [0, 0]
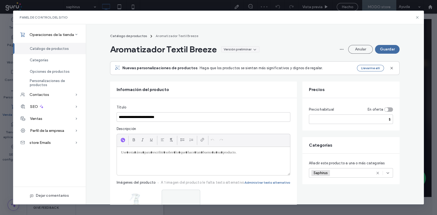
click at [225, 46] on div "Versión preliminar" at bounding box center [240, 49] width 38 height 6
click at [229, 53] on div "Aromatizador Textil Breeze Versión preliminar" at bounding box center [185, 49] width 151 height 11
click at [233, 50] on div "Versión preliminar" at bounding box center [237, 49] width 28 height 5
click at [238, 64] on div "Activo" at bounding box center [234, 62] width 49 height 10
click at [389, 50] on button "Guardar" at bounding box center [387, 49] width 25 height 9
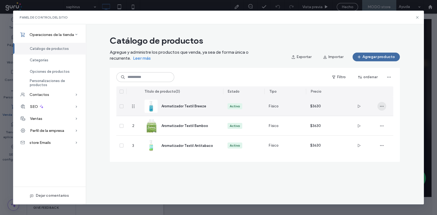
click at [383, 105] on icon "button" at bounding box center [381, 106] width 4 height 4
click at [384, 127] on div "Duplicar" at bounding box center [401, 131] width 49 height 10
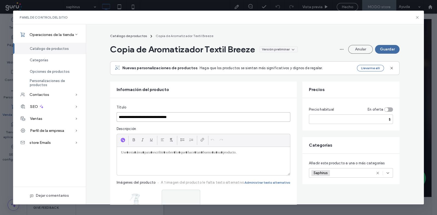
drag, startPoint x: 201, startPoint y: 119, endPoint x: 164, endPoint y: 121, distance: 37.7
click at [164, 121] on input "**********" at bounding box center [204, 117] width 174 height 10
paste input
drag, startPoint x: 132, startPoint y: 118, endPoint x: 90, endPoint y: 122, distance: 41.7
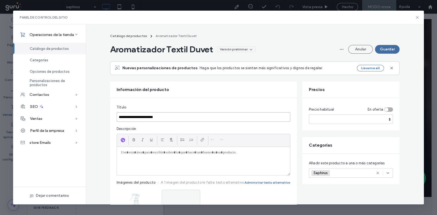
click at [135, 118] on input "**********" at bounding box center [204, 117] width 174 height 10
type input "**********"
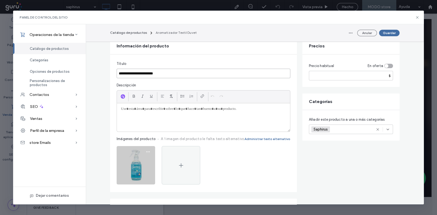
scroll to position [68, 0]
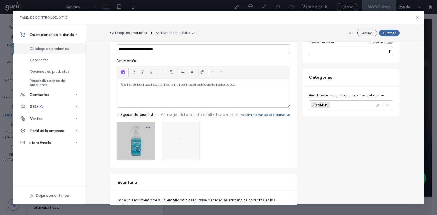
click at [147, 125] on span "button" at bounding box center [148, 127] width 9 height 9
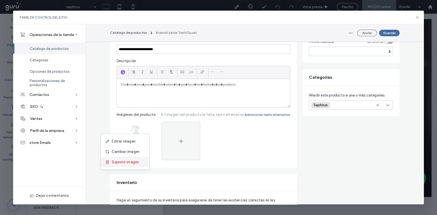
click at [128, 163] on span "Suprimir imagen" at bounding box center [125, 162] width 27 height 5
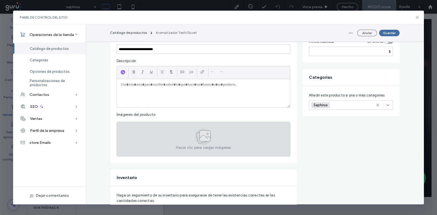
click at [132, 136] on div "Hacer clic para cargar imágenes" at bounding box center [204, 139] width 174 height 35
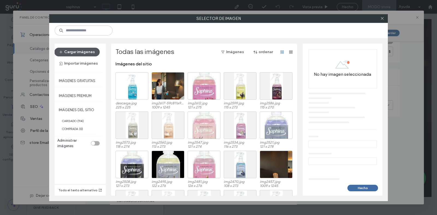
click at [88, 52] on button "Cargar imágenes" at bounding box center [76, 52] width 45 height 9
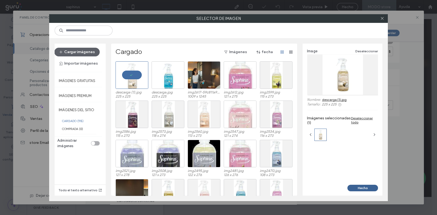
click at [357, 186] on button "Hecho" at bounding box center [362, 188] width 31 height 7
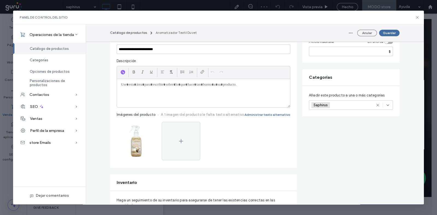
scroll to position [0, 0]
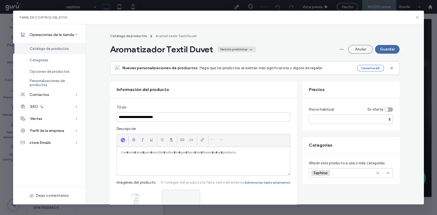
click at [242, 50] on div "Versión preliminar" at bounding box center [234, 49] width 28 height 5
click at [237, 60] on div "Activo" at bounding box center [231, 62] width 49 height 10
click at [384, 47] on button "Guardar" at bounding box center [387, 49] width 25 height 9
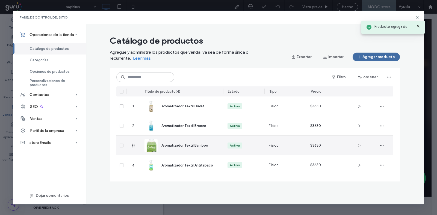
click at [173, 146] on span "Aromatizador Textil Bamboo" at bounding box center [184, 146] width 47 height 4
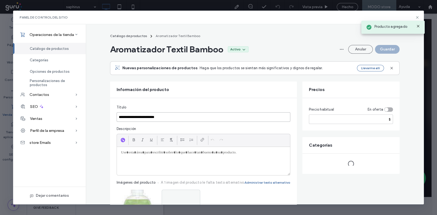
click at [159, 115] on input "**********" at bounding box center [204, 117] width 174 height 10
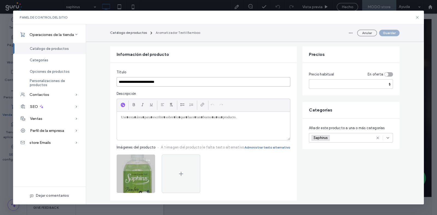
scroll to position [68, 0]
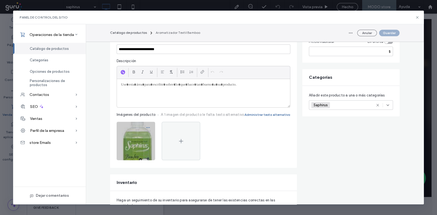
click at [146, 126] on icon "button" at bounding box center [148, 128] width 4 height 4
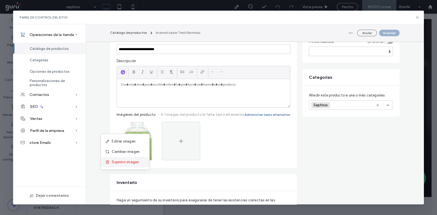
click at [130, 161] on span "Suprimir imagen" at bounding box center [125, 162] width 27 height 5
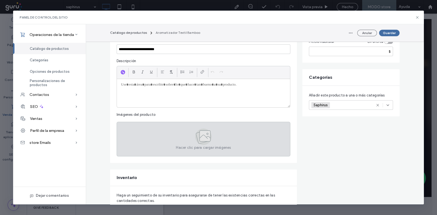
click at [140, 135] on div "Hacer clic para cargar imágenes" at bounding box center [204, 139] width 174 height 35
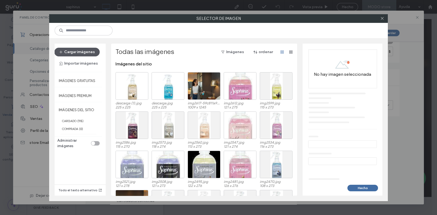
click at [74, 54] on button "Cargar imágenes" at bounding box center [76, 52] width 45 height 9
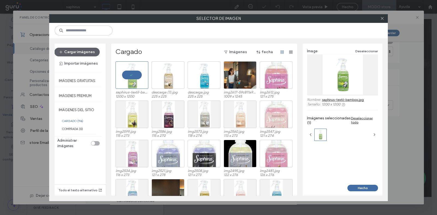
drag, startPoint x: 364, startPoint y: 189, endPoint x: 362, endPoint y: 185, distance: 4.6
click at [364, 190] on button "Hecho" at bounding box center [362, 188] width 31 height 7
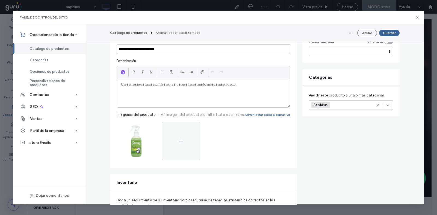
click at [387, 33] on button "Guardar" at bounding box center [389, 33] width 20 height 7
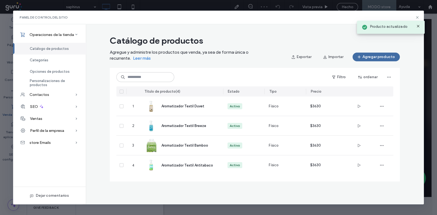
scroll to position [0, 0]
click at [417, 16] on icon at bounding box center [417, 17] width 4 height 4
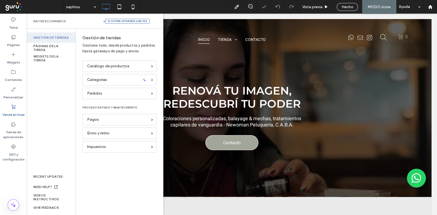
click at [350, 6] on span "Hecho" at bounding box center [347, 7] width 12 height 5
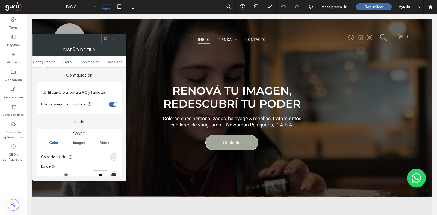
click at [123, 37] on icon at bounding box center [122, 38] width 4 height 4
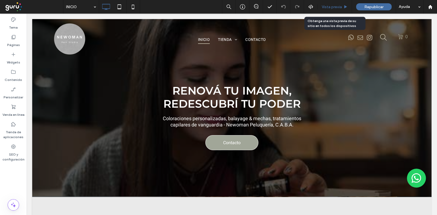
click at [330, 8] on span "Vista previa" at bounding box center [331, 7] width 20 height 5
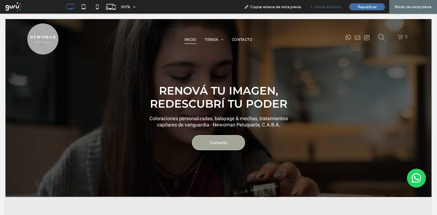
click at [325, 1] on div "Volver al editor" at bounding box center [325, 7] width 40 height 14
click at [321, 6] on span "Volver al editor" at bounding box center [328, 7] width 26 height 5
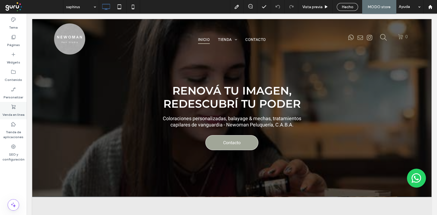
click at [11, 105] on icon at bounding box center [13, 106] width 5 height 5
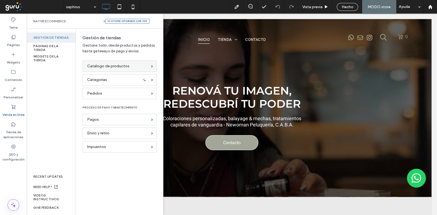
click at [111, 67] on span "Catálogo de productos" at bounding box center [108, 66] width 42 height 6
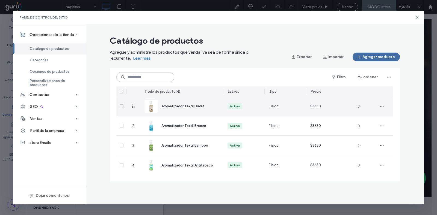
click at [180, 106] on span "Aromatizador Textil Duvet" at bounding box center [182, 106] width 43 height 4
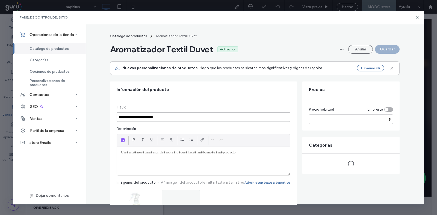
click at [154, 116] on input "**********" at bounding box center [204, 117] width 174 height 10
click at [354, 47] on button "Anular" at bounding box center [360, 49] width 25 height 9
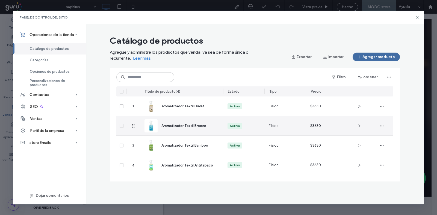
click at [195, 121] on div "Aromatizador Textil Breeze" at bounding box center [181, 125] width 74 height 19
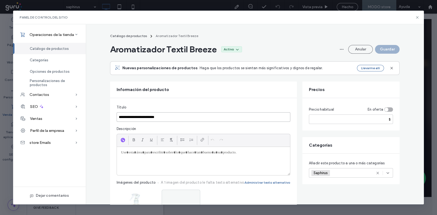
click at [146, 114] on input "**********" at bounding box center [204, 117] width 174 height 10
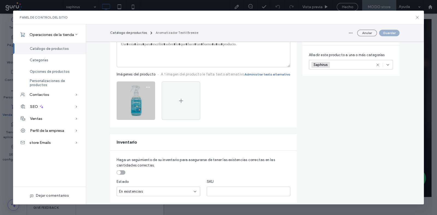
scroll to position [102, 0]
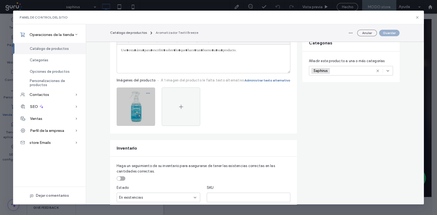
click at [146, 91] on icon "button" at bounding box center [148, 93] width 4 height 4
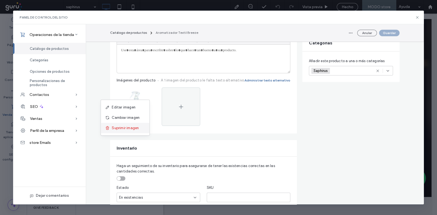
click at [143, 125] on div "Suprimir imagen" at bounding box center [125, 128] width 49 height 10
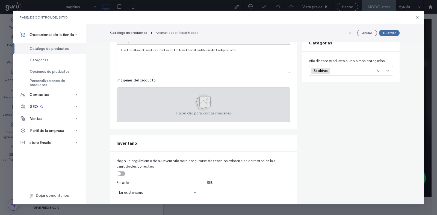
click at [145, 100] on div "Hacer clic para cargar imágenes" at bounding box center [204, 105] width 174 height 35
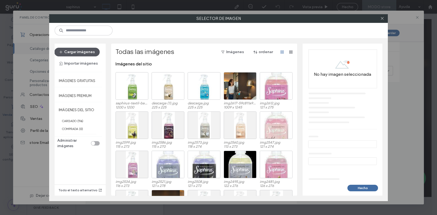
click at [94, 55] on button "Cargar imágenes" at bounding box center [76, 52] width 45 height 9
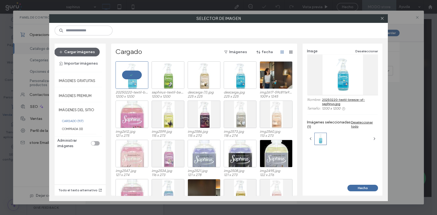
drag, startPoint x: 361, startPoint y: 186, endPoint x: 356, endPoint y: 181, distance: 7.1
click at [361, 187] on button "Hecho" at bounding box center [362, 188] width 31 height 7
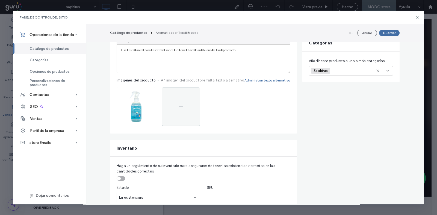
scroll to position [0, 0]
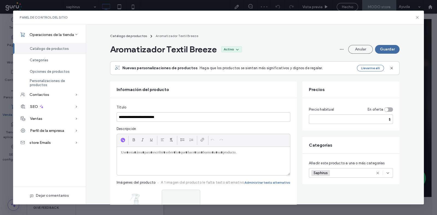
click at [379, 54] on div "Aromatizador Textil Breeze Activo Anular Guardar" at bounding box center [254, 49] width 289 height 11
click at [379, 52] on button "Guardar" at bounding box center [387, 49] width 25 height 9
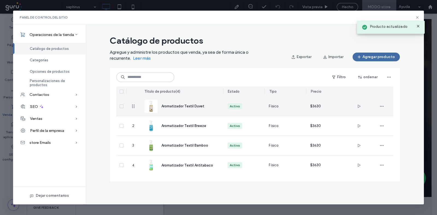
click at [189, 107] on span "Aromatizador Textil Duvet" at bounding box center [182, 106] width 43 height 4
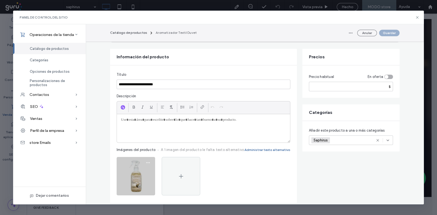
scroll to position [68, 0]
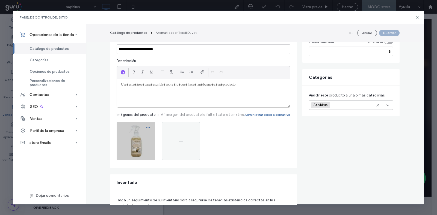
click at [146, 127] on icon "button" at bounding box center [148, 128] width 4 height 4
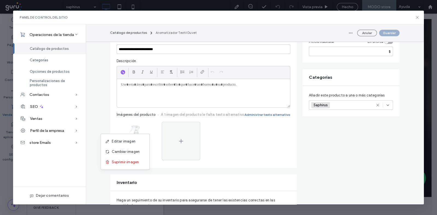
click at [142, 159] on div "Suprimir imagen" at bounding box center [125, 162] width 49 height 10
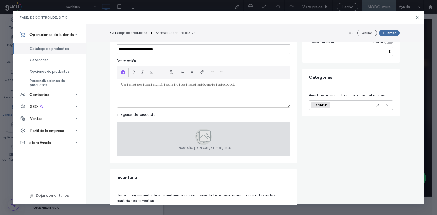
click at [142, 139] on div "Hacer clic para cargar imágenes" at bounding box center [204, 139] width 174 height 35
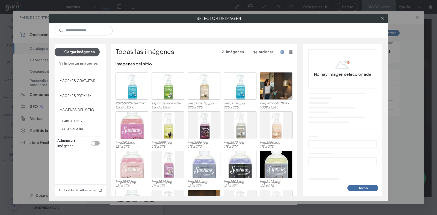
click at [97, 52] on button "Cargar imágenes" at bounding box center [76, 52] width 45 height 9
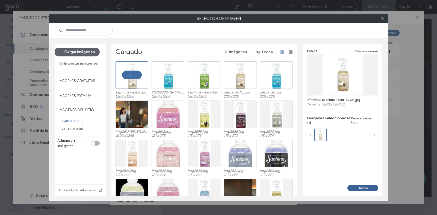
click at [356, 186] on button "Hecho" at bounding box center [362, 188] width 31 height 7
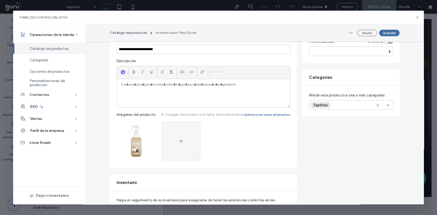
scroll to position [0, 0]
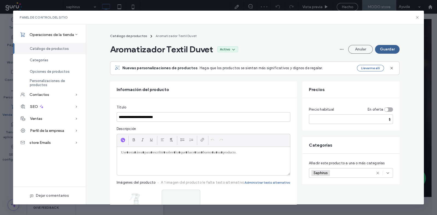
click at [385, 47] on button "Guardar" at bounding box center [387, 49] width 25 height 9
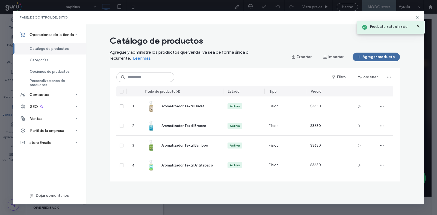
click at [418, 26] on icon at bounding box center [418, 26] width 4 height 4
click at [418, 17] on icon at bounding box center [417, 17] width 4 height 4
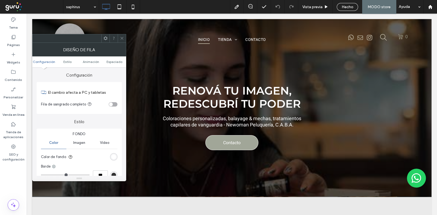
click at [122, 38] on icon at bounding box center [122, 38] width 4 height 4
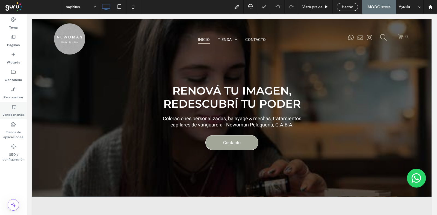
click at [18, 105] on div "Venda en línea" at bounding box center [13, 110] width 27 height 17
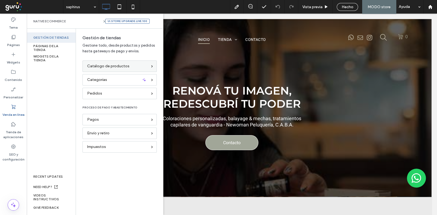
click at [107, 67] on span "Catálogo de productos" at bounding box center [108, 66] width 42 height 6
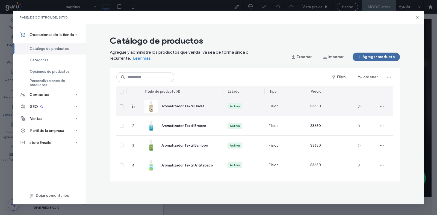
click at [382, 111] on div at bounding box center [381, 106] width 23 height 19
click at [382, 106] on use "button" at bounding box center [382, 106] width 4 height 1
click at [378, 129] on div "Duplicar" at bounding box center [401, 131] width 49 height 10
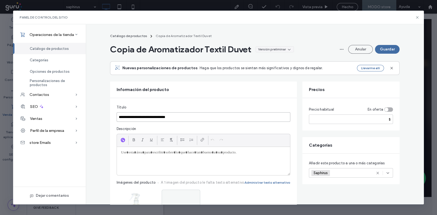
click at [157, 115] on input "**********" at bounding box center [204, 117] width 174 height 10
drag, startPoint x: 157, startPoint y: 115, endPoint x: 148, endPoint y: 115, distance: 9.3
click at [148, 115] on input "**********" at bounding box center [204, 117] width 174 height 10
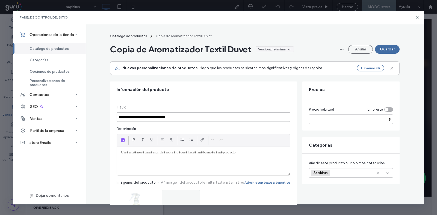
click at [188, 115] on input "**********" at bounding box center [204, 117] width 174 height 10
drag, startPoint x: 181, startPoint y: 117, endPoint x: 164, endPoint y: 118, distance: 17.2
click at [164, 118] on input "**********" at bounding box center [204, 117] width 174 height 10
paste input "*********"
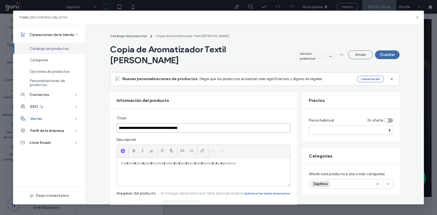
drag, startPoint x: 133, startPoint y: 115, endPoint x: 80, endPoint y: 123, distance: 53.0
click at [80, 123] on div "**********" at bounding box center [218, 114] width 410 height 180
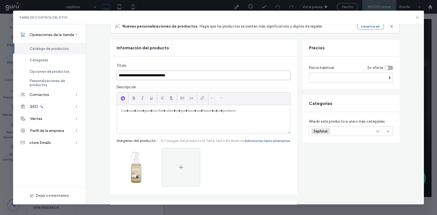
scroll to position [102, 0]
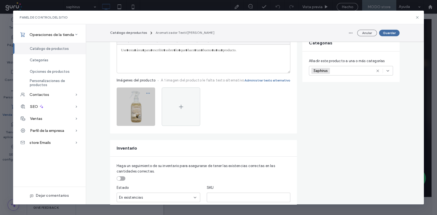
type input "**********"
click at [146, 92] on icon "button" at bounding box center [148, 93] width 4 height 4
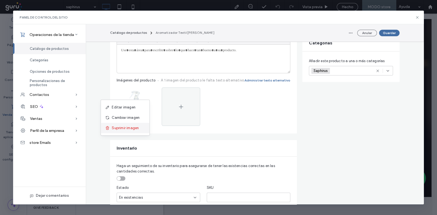
click at [136, 124] on div "Suprimir imagen" at bounding box center [125, 128] width 49 height 10
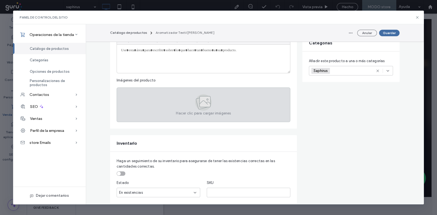
scroll to position [34, 0]
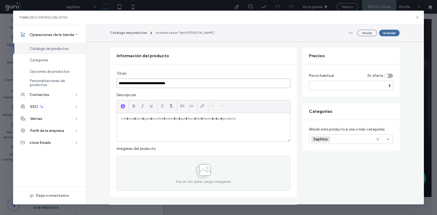
click at [153, 82] on input "**********" at bounding box center [204, 84] width 174 height 10
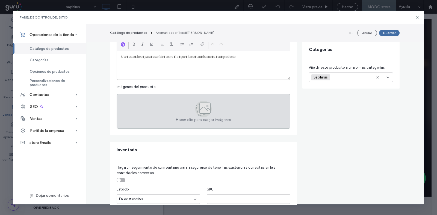
scroll to position [102, 0]
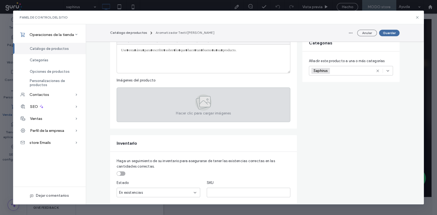
click at [154, 99] on div "Hacer clic para cargar imágenes" at bounding box center [204, 105] width 174 height 35
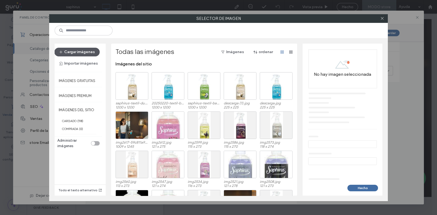
click at [92, 50] on button "Cargar imágenes" at bounding box center [76, 52] width 45 height 9
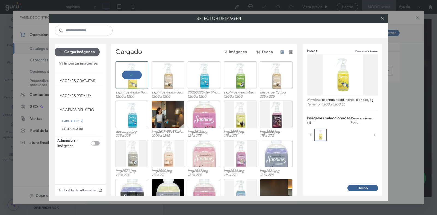
click at [352, 187] on button "Hecho" at bounding box center [362, 188] width 31 height 7
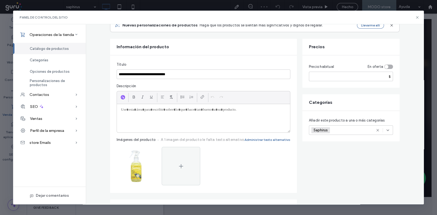
scroll to position [0, 0]
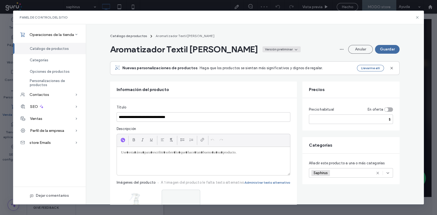
click at [271, 48] on div "Versión preliminar" at bounding box center [279, 49] width 28 height 5
click at [269, 58] on div "Activo" at bounding box center [265, 62] width 49 height 10
click at [375, 50] on button "Guardar" at bounding box center [387, 49] width 25 height 9
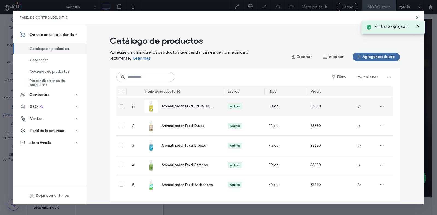
scroll to position [3, 0]
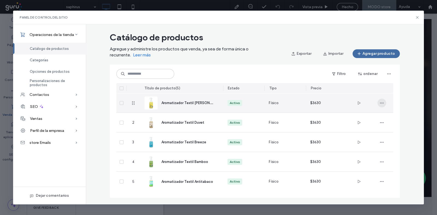
click at [379, 104] on icon "button" at bounding box center [381, 103] width 4 height 4
click at [379, 127] on icon at bounding box center [381, 128] width 4 height 4
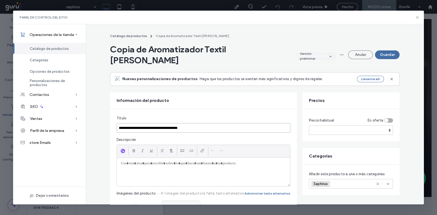
drag, startPoint x: 207, startPoint y: 117, endPoint x: 165, endPoint y: 117, distance: 42.3
click at [165, 123] on input "**********" at bounding box center [204, 128] width 174 height 10
paste input "**"
click at [162, 123] on input "**********" at bounding box center [204, 128] width 174 height 10
click at [164, 123] on input "**********" at bounding box center [204, 128] width 174 height 10
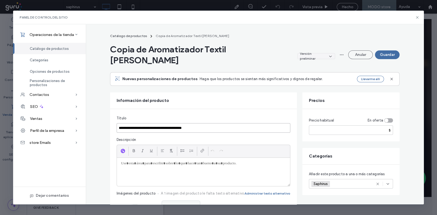
drag, startPoint x: 132, startPoint y: 127, endPoint x: 86, endPoint y: 134, distance: 45.9
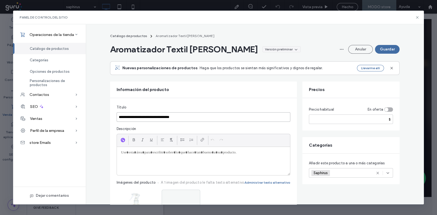
click at [125, 121] on input "**********" at bounding box center [204, 117] width 174 height 10
type input "**********"
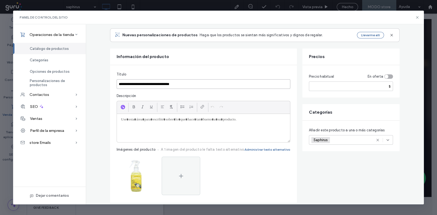
scroll to position [102, 0]
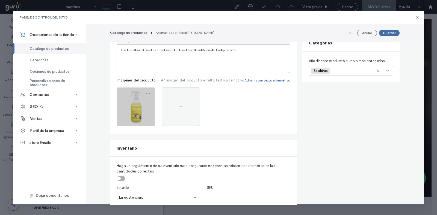
click at [148, 91] on span "button" at bounding box center [148, 93] width 9 height 9
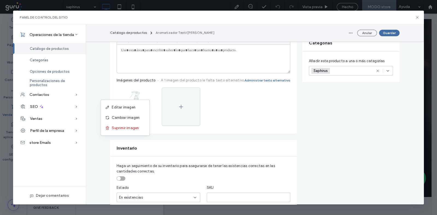
click at [135, 128] on span "Suprimir imagen" at bounding box center [125, 128] width 27 height 5
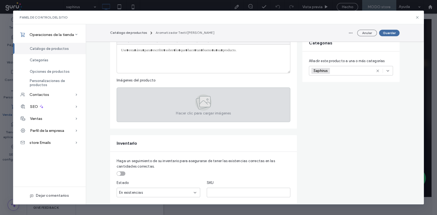
click at [139, 103] on div "Hacer clic para cargar imágenes" at bounding box center [204, 105] width 174 height 35
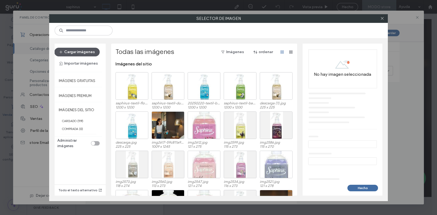
click at [88, 49] on button "Cargar imágenes" at bounding box center [76, 52] width 45 height 9
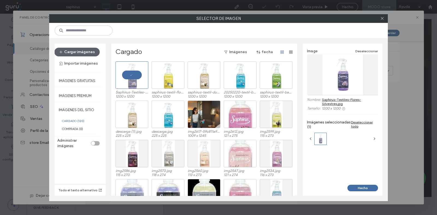
drag, startPoint x: 361, startPoint y: 186, endPoint x: 281, endPoint y: 154, distance: 86.5
click at [361, 186] on button "Hecho" at bounding box center [362, 188] width 31 height 7
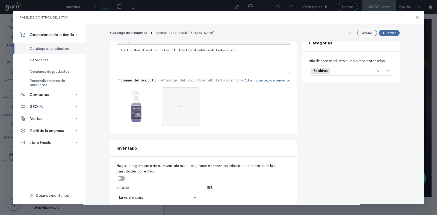
scroll to position [0, 0]
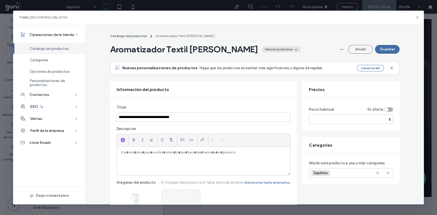
click at [272, 48] on div "Versión preliminar" at bounding box center [279, 49] width 28 height 5
click at [272, 60] on div "Activo" at bounding box center [273, 62] width 49 height 10
click at [383, 53] on button "Guardar" at bounding box center [387, 49] width 25 height 9
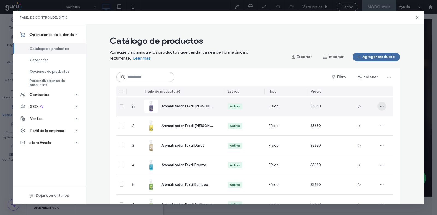
click at [377, 106] on span "button" at bounding box center [381, 106] width 9 height 9
click at [383, 128] on div "Duplicar" at bounding box center [399, 131] width 49 height 10
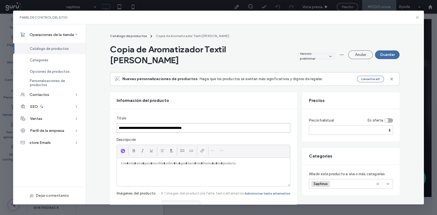
drag, startPoint x: 194, startPoint y: 126, endPoint x: 179, endPoint y: 127, distance: 15.6
click at [174, 130] on input "**********" at bounding box center [204, 128] width 174 height 10
drag, startPoint x: 180, startPoint y: 126, endPoint x: 169, endPoint y: 129, distance: 11.8
click at [169, 129] on input "**********" at bounding box center [204, 128] width 174 height 10
drag, startPoint x: 163, startPoint y: 128, endPoint x: 192, endPoint y: 128, distance: 28.1
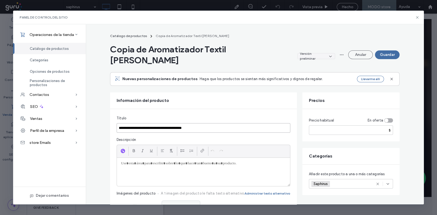
click at [192, 128] on input "**********" at bounding box center [204, 128] width 174 height 10
drag, startPoint x: 193, startPoint y: 128, endPoint x: 164, endPoint y: 129, distance: 28.9
click at [164, 129] on input "**********" at bounding box center [204, 128] width 174 height 10
paste input
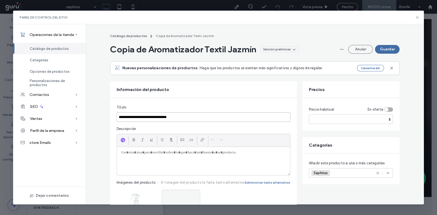
drag, startPoint x: 132, startPoint y: 118, endPoint x: 103, endPoint y: 119, distance: 28.7
type input "**********"
click at [241, 49] on div "Versión preliminar" at bounding box center [239, 49] width 28 height 5
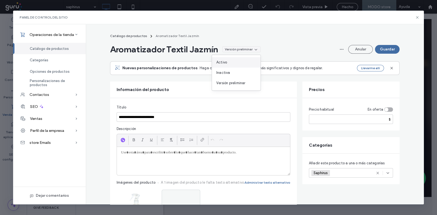
click at [241, 62] on div "Activo" at bounding box center [236, 62] width 49 height 10
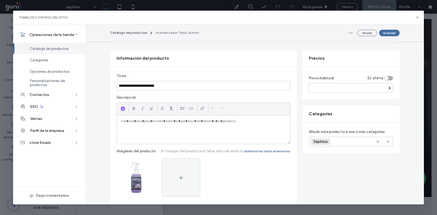
scroll to position [68, 0]
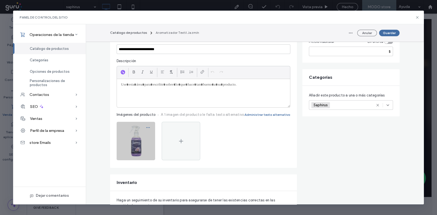
click at [146, 126] on icon "button" at bounding box center [148, 128] width 4 height 4
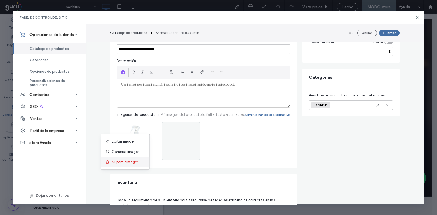
click at [142, 159] on div "Suprimir imagen" at bounding box center [125, 162] width 49 height 10
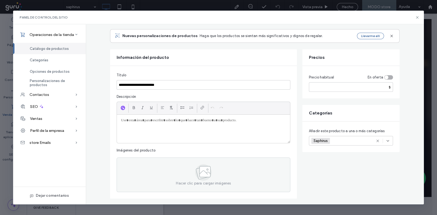
scroll to position [0, 0]
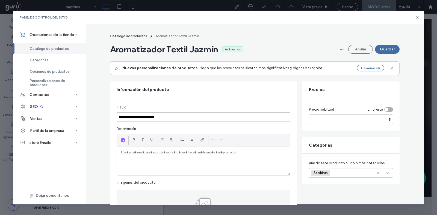
click at [147, 112] on input "**********" at bounding box center [204, 117] width 174 height 10
drag, startPoint x: 147, startPoint y: 112, endPoint x: 141, endPoint y: 113, distance: 6.3
click at [141, 113] on input "**********" at bounding box center [204, 117] width 174 height 10
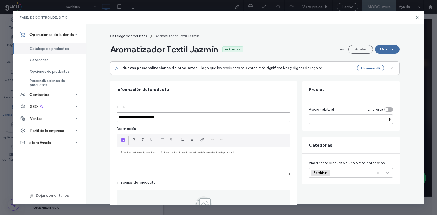
click at [141, 113] on input "**********" at bounding box center [204, 117] width 174 height 10
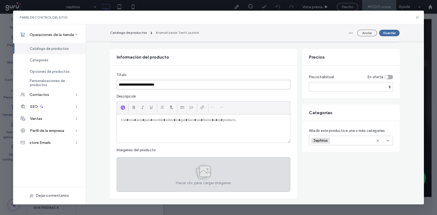
scroll to position [68, 0]
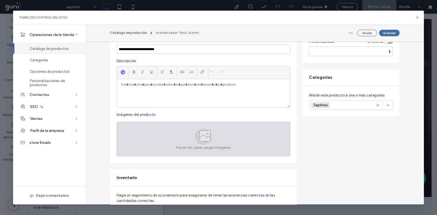
click at [157, 142] on div "Hacer clic para cargar imágenes" at bounding box center [204, 139] width 174 height 35
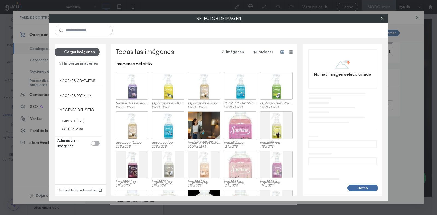
click at [80, 52] on button "Cargar imágenes" at bounding box center [76, 52] width 45 height 9
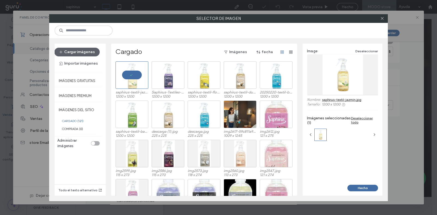
drag, startPoint x: 370, startPoint y: 186, endPoint x: 314, endPoint y: 162, distance: 61.3
click at [370, 187] on button "Hecho" at bounding box center [362, 188] width 31 height 7
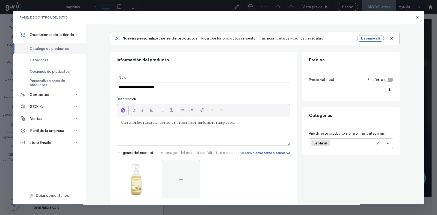
scroll to position [0, 0]
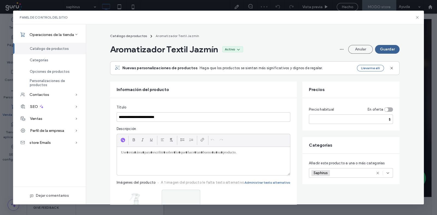
click at [379, 50] on button "Guardar" at bounding box center [387, 49] width 25 height 9
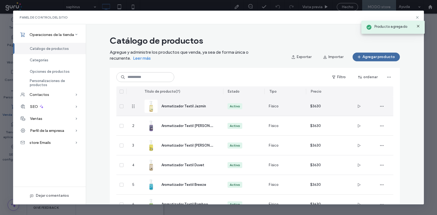
click at [379, 106] on icon "button" at bounding box center [381, 106] width 4 height 4
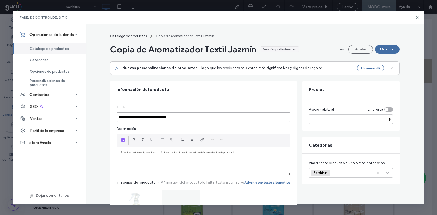
drag, startPoint x: 178, startPoint y: 113, endPoint x: 165, endPoint y: 115, distance: 13.3
click at [165, 115] on input "**********" at bounding box center [204, 117] width 174 height 10
paste input "*"
drag, startPoint x: 194, startPoint y: 117, endPoint x: 132, endPoint y: 118, distance: 61.4
click at [132, 118] on input "**********" at bounding box center [204, 117] width 174 height 10
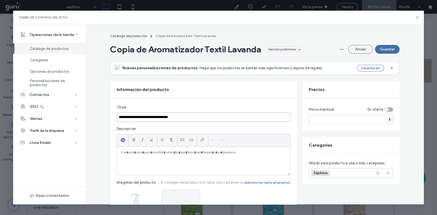
click at [130, 120] on input "**********" at bounding box center [204, 117] width 174 height 10
drag, startPoint x: 132, startPoint y: 117, endPoint x: 96, endPoint y: 119, distance: 36.6
type input "**********"
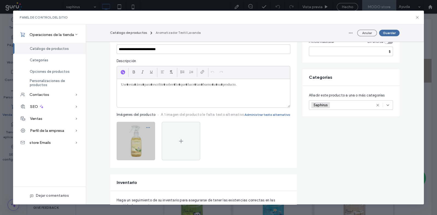
click at [146, 127] on icon "button" at bounding box center [148, 128] width 4 height 4
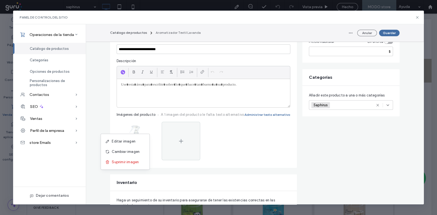
click at [141, 162] on div "Suprimir imagen" at bounding box center [125, 162] width 49 height 10
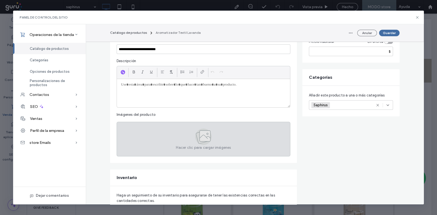
click at [140, 136] on div "Hacer clic para cargar imágenes" at bounding box center [204, 139] width 174 height 35
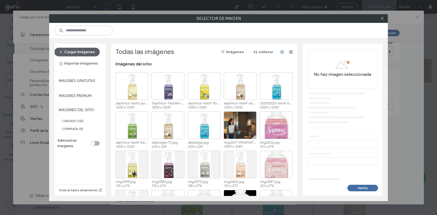
click at [72, 57] on div "Cargar imágenes Importar imágenes" at bounding box center [78, 58] width 48 height 20
click at [83, 50] on button "Cargar imágenes" at bounding box center [76, 52] width 45 height 9
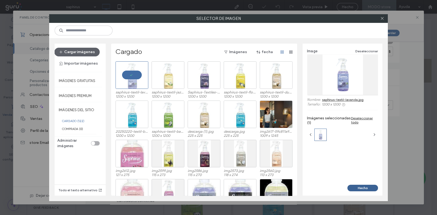
click at [366, 188] on button "Hecho" at bounding box center [362, 188] width 31 height 7
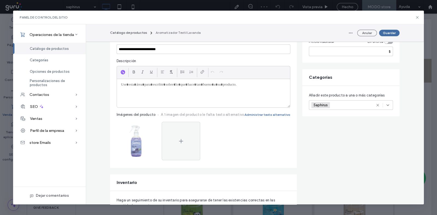
scroll to position [0, 0]
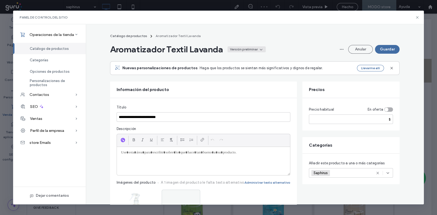
click at [254, 48] on div "Versión preliminar" at bounding box center [244, 49] width 28 height 5
click at [236, 60] on div "Activo" at bounding box center [241, 62] width 49 height 10
click at [384, 47] on button "Guardar" at bounding box center [387, 49] width 25 height 9
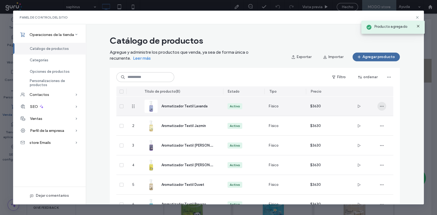
click at [379, 106] on icon "button" at bounding box center [381, 106] width 4 height 4
click at [382, 129] on icon at bounding box center [381, 131] width 4 height 4
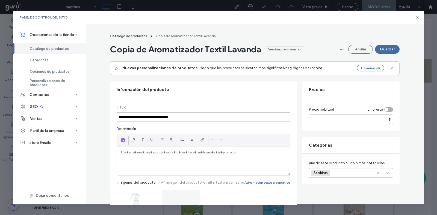
drag, startPoint x: 183, startPoint y: 121, endPoint x: 164, endPoint y: 116, distance: 19.7
click at [164, 116] on input "**********" at bounding box center [204, 117] width 174 height 10
paste input
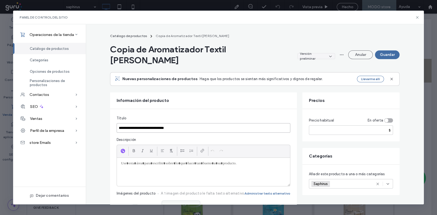
drag, startPoint x: 132, startPoint y: 114, endPoint x: 93, endPoint y: 112, distance: 39.3
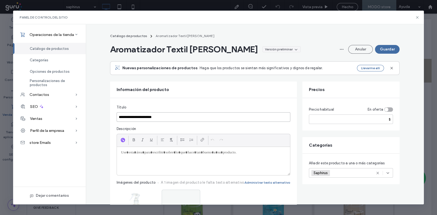
click at [135, 115] on input "**********" at bounding box center [204, 117] width 174 height 10
type input "**********"
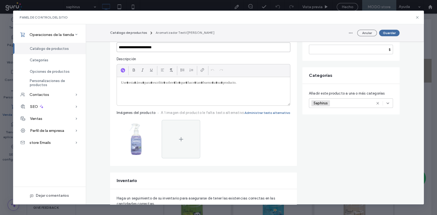
scroll to position [102, 0]
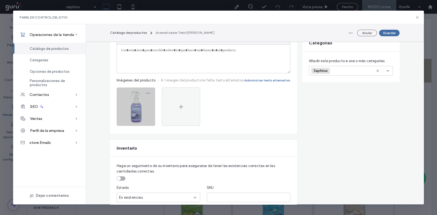
click at [146, 92] on icon "button" at bounding box center [148, 93] width 4 height 4
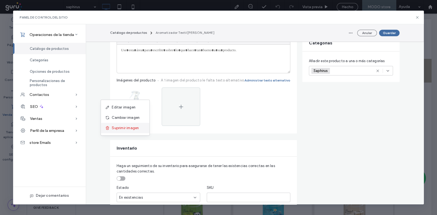
click at [142, 132] on div "Suprimir imagen" at bounding box center [125, 128] width 49 height 10
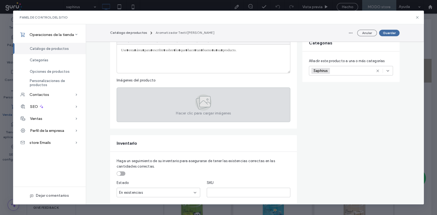
click at [142, 104] on div "Hacer clic para cargar imágenes" at bounding box center [204, 105] width 174 height 35
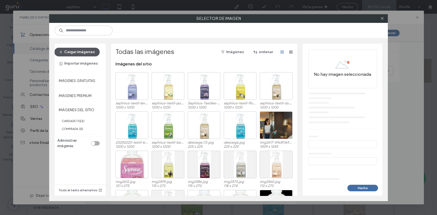
click at [95, 53] on button "Cargar imágenes" at bounding box center [76, 52] width 45 height 9
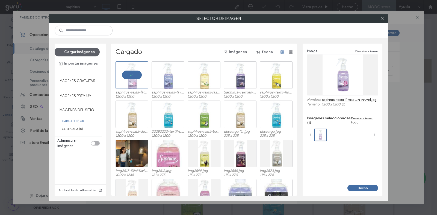
drag, startPoint x: 352, startPoint y: 186, endPoint x: 319, endPoint y: 176, distance: 34.5
click at [352, 186] on button "Hecho" at bounding box center [362, 188] width 31 height 7
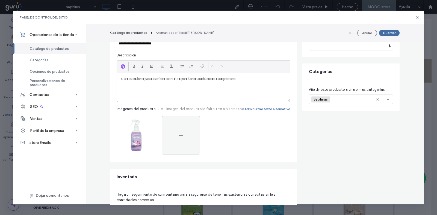
scroll to position [0, 0]
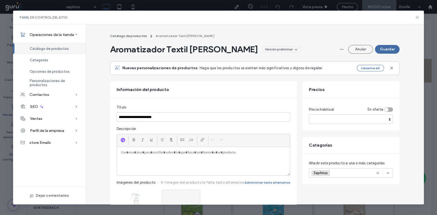
click at [228, 52] on div "Aromatizador Textil Lola Versión preliminar" at bounding box center [206, 49] width 193 height 11
click at [265, 50] on div "Versión preliminar" at bounding box center [279, 49] width 28 height 5
click at [224, 61] on div "Activo" at bounding box center [223, 62] width 49 height 10
click at [388, 49] on button "Guardar" at bounding box center [387, 49] width 25 height 9
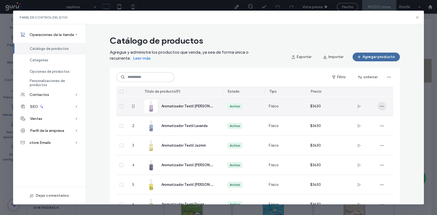
click at [379, 106] on icon "button" at bounding box center [381, 106] width 4 height 4
click at [384, 131] on span at bounding box center [382, 131] width 7 height 6
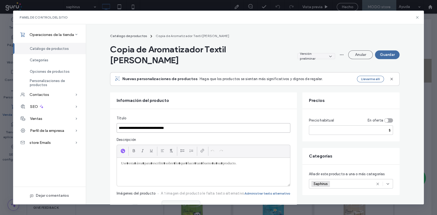
click at [159, 123] on input "**********" at bounding box center [204, 128] width 174 height 10
paste input
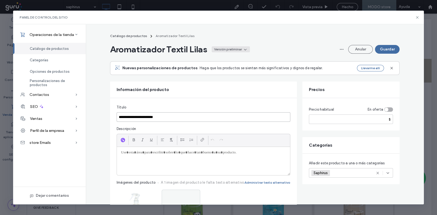
type input "**********"
click at [235, 49] on div "Versión preliminar" at bounding box center [228, 49] width 28 height 5
click at [228, 62] on div "Activo" at bounding box center [225, 62] width 49 height 10
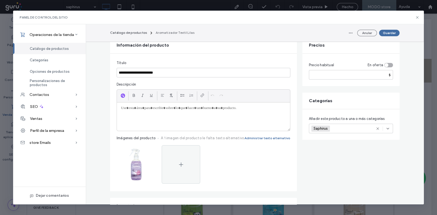
scroll to position [102, 0]
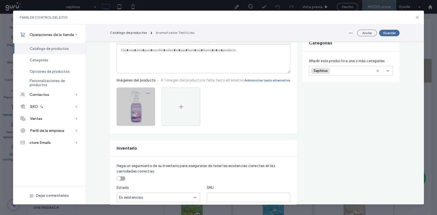
click at [147, 92] on icon "button" at bounding box center [148, 93] width 4 height 4
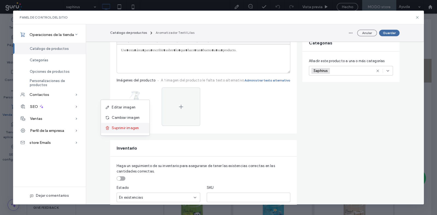
click at [139, 127] on span "Suprimir imagen" at bounding box center [125, 128] width 27 height 5
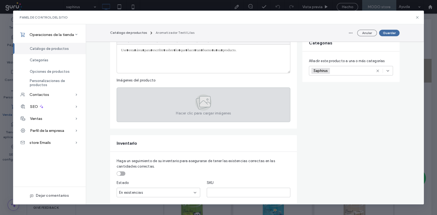
click at [139, 104] on div "Hacer clic para cargar imágenes" at bounding box center [204, 105] width 174 height 35
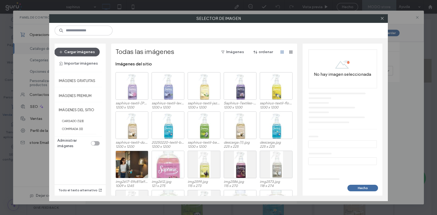
click at [84, 53] on button "Cargar imágenes" at bounding box center [76, 52] width 45 height 9
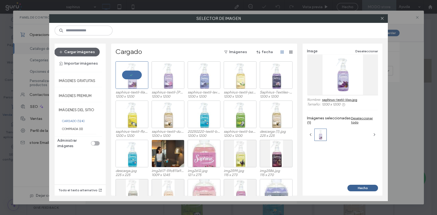
drag, startPoint x: 351, startPoint y: 187, endPoint x: 349, endPoint y: 184, distance: 4.4
click at [351, 188] on button "Hecho" at bounding box center [362, 188] width 31 height 7
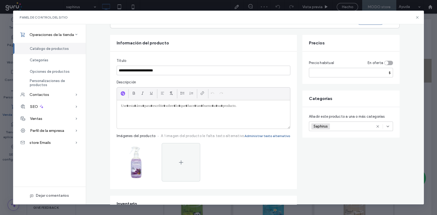
scroll to position [0, 0]
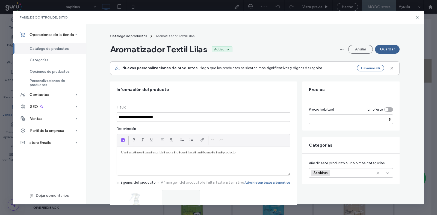
click at [385, 52] on button "Guardar" at bounding box center [387, 49] width 25 height 9
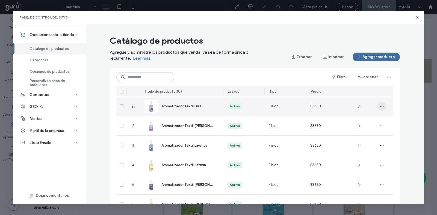
click at [377, 109] on span "button" at bounding box center [381, 106] width 9 height 9
click at [389, 127] on div "Duplicar" at bounding box center [399, 131] width 49 height 10
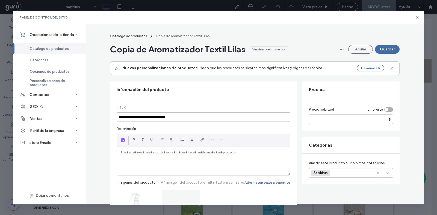
drag, startPoint x: 178, startPoint y: 117, endPoint x: 168, endPoint y: 118, distance: 11.0
click at [168, 118] on input "**********" at bounding box center [204, 117] width 174 height 10
click at [149, 115] on input "**********" at bounding box center [204, 117] width 174 height 10
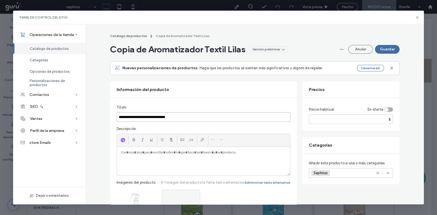
paste input "****"
type input "**********"
click at [279, 48] on div "Versión preliminar" at bounding box center [283, 49] width 28 height 5
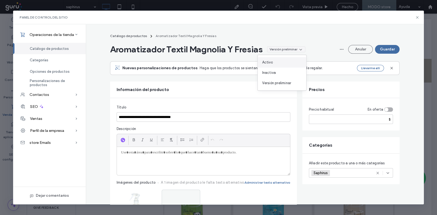
click at [276, 62] on div "Activo" at bounding box center [282, 62] width 49 height 10
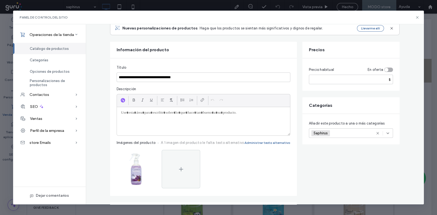
scroll to position [102, 0]
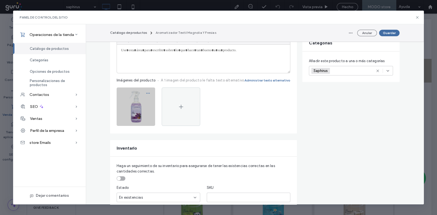
click at [147, 93] on use "button" at bounding box center [148, 93] width 4 height 1
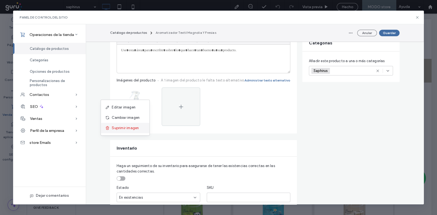
click at [143, 124] on div "Suprimir imagen" at bounding box center [125, 128] width 49 height 10
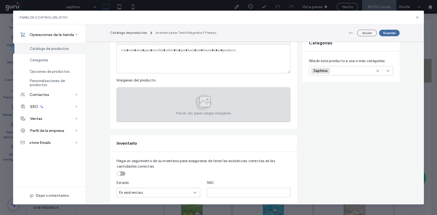
click at [139, 107] on div "Hacer clic para cargar imágenes" at bounding box center [204, 105] width 174 height 35
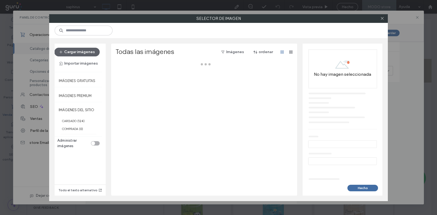
drag, startPoint x: 95, startPoint y: 53, endPoint x: 100, endPoint y: 52, distance: 5.5
click at [95, 53] on button "Cargar imágenes" at bounding box center [76, 52] width 45 height 9
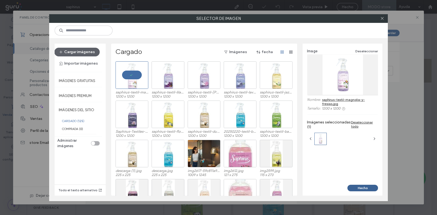
click at [368, 189] on button "Hecho" at bounding box center [362, 188] width 31 height 7
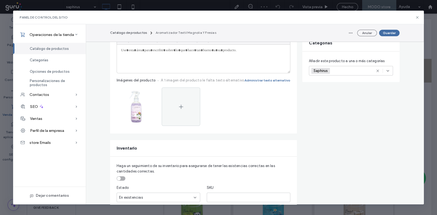
scroll to position [0, 0]
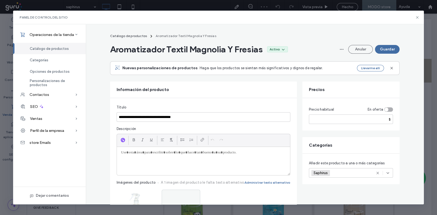
click at [383, 50] on button "Guardar" at bounding box center [387, 49] width 25 height 9
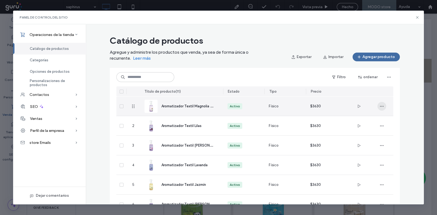
click at [377, 107] on span "button" at bounding box center [381, 106] width 9 height 9
click at [380, 127] on div "Duplicar" at bounding box center [399, 131] width 49 height 10
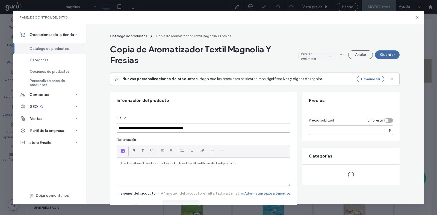
click at [168, 127] on input "**********" at bounding box center [204, 128] width 174 height 10
paste input
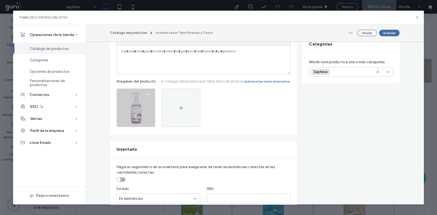
scroll to position [102, 0]
type input "**********"
click at [146, 94] on icon "button" at bounding box center [148, 93] width 4 height 4
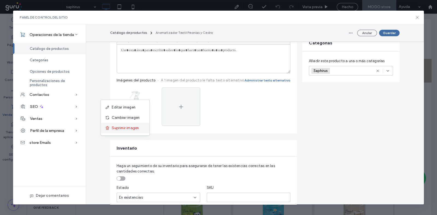
click at [140, 129] on div "Suprimir imagen" at bounding box center [125, 128] width 49 height 10
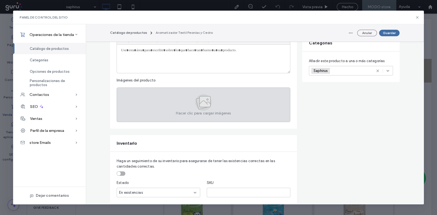
click at [144, 96] on div "Hacer clic para cargar imágenes" at bounding box center [204, 105] width 174 height 35
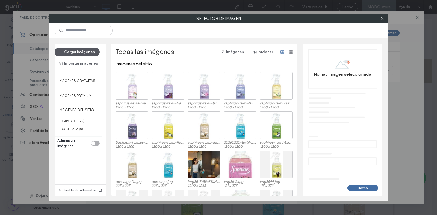
click at [76, 52] on button "Cargar imágenes" at bounding box center [76, 52] width 45 height 9
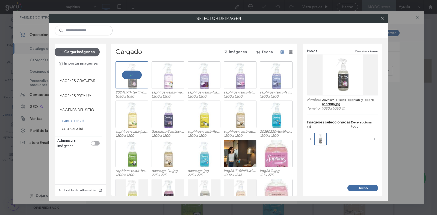
click at [356, 187] on button "Hecho" at bounding box center [362, 188] width 31 height 7
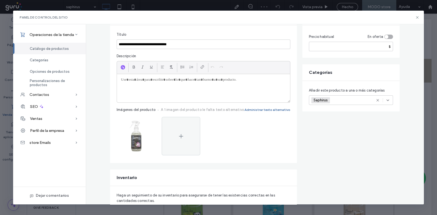
scroll to position [0, 0]
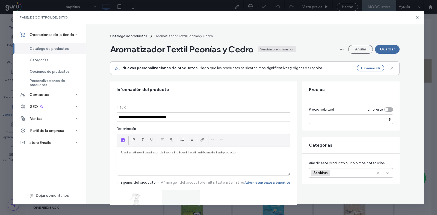
click at [285, 46] on div "Aromatizador Textil Peonías y Cedro Versión preliminar" at bounding box center [204, 49] width 188 height 11
click at [284, 49] on div "Versión preliminar" at bounding box center [274, 49] width 28 height 5
click at [275, 61] on div "Activo" at bounding box center [272, 62] width 49 height 10
click at [386, 47] on button "Guardar" at bounding box center [387, 49] width 25 height 9
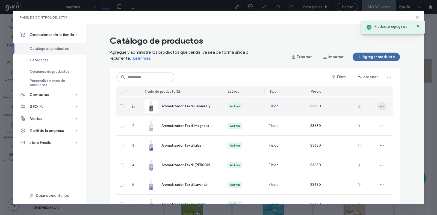
click at [379, 105] on icon "button" at bounding box center [381, 106] width 4 height 4
click at [380, 132] on icon at bounding box center [381, 131] width 4 height 4
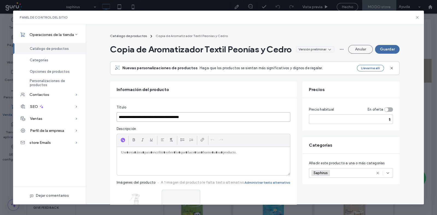
click at [150, 122] on input "**********" at bounding box center [204, 117] width 174 height 10
paste input
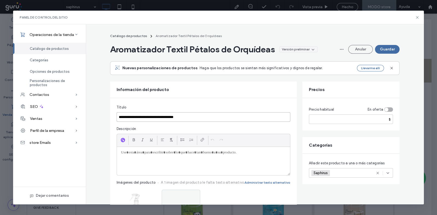
type input "**********"
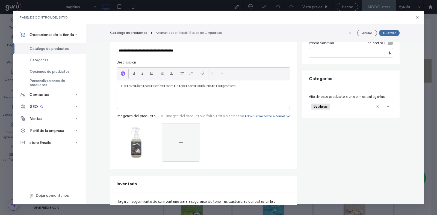
scroll to position [68, 0]
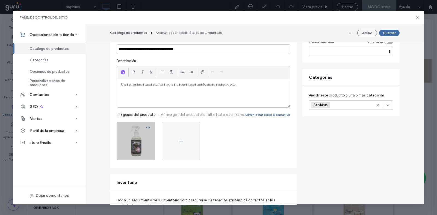
click at [147, 129] on icon "button" at bounding box center [148, 128] width 4 height 4
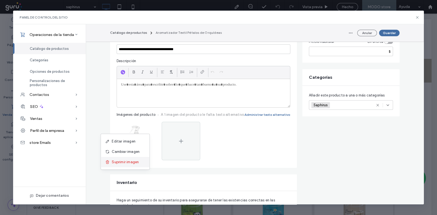
drag, startPoint x: 138, startPoint y: 162, endPoint x: 140, endPoint y: 148, distance: 14.6
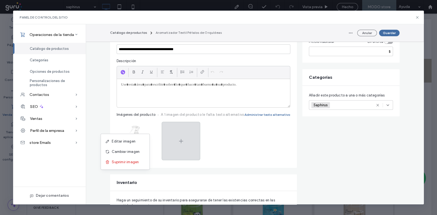
click at [138, 162] on span "Suprimir imagen" at bounding box center [125, 162] width 27 height 5
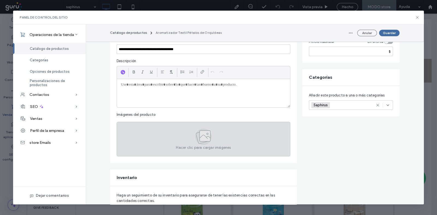
click at [144, 128] on div "Hacer clic para cargar imágenes" at bounding box center [204, 139] width 174 height 35
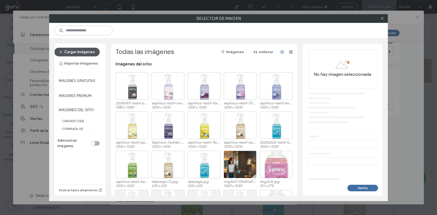
drag, startPoint x: 80, startPoint y: 50, endPoint x: 124, endPoint y: 50, distance: 43.4
click at [80, 50] on button "Cargar imágenes" at bounding box center [76, 52] width 45 height 9
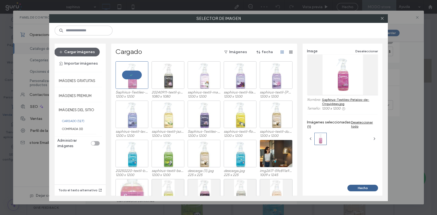
click at [374, 190] on button "Hecho" at bounding box center [362, 188] width 31 height 7
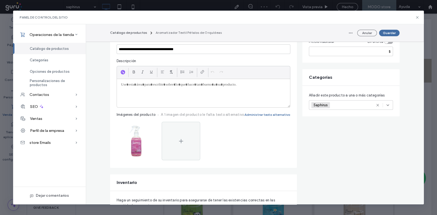
scroll to position [0, 0]
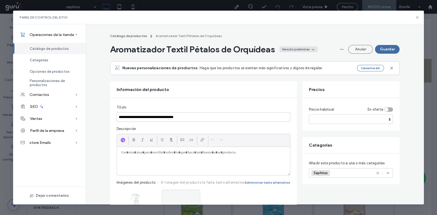
click at [292, 48] on div "Versión preliminar" at bounding box center [296, 49] width 28 height 5
click at [291, 60] on div "Activo" at bounding box center [294, 62] width 49 height 10
click at [383, 52] on button "Guardar" at bounding box center [387, 49] width 25 height 9
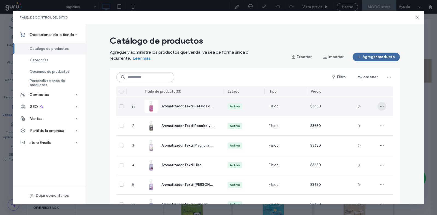
click at [382, 107] on span "button" at bounding box center [381, 106] width 9 height 9
click at [385, 130] on span at bounding box center [382, 131] width 7 height 6
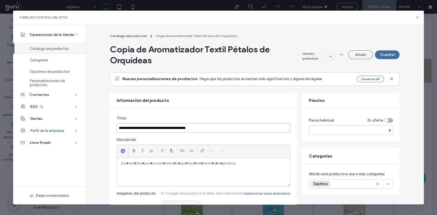
drag, startPoint x: 206, startPoint y: 129, endPoint x: 23, endPoint y: 133, distance: 183.1
click at [23, 133] on div "**********" at bounding box center [218, 114] width 410 height 180
click at [178, 130] on input "**********" at bounding box center [204, 128] width 174 height 10
drag, startPoint x: 221, startPoint y: 130, endPoint x: 165, endPoint y: 129, distance: 56.5
click at [165, 129] on input "**********" at bounding box center [204, 128] width 174 height 10
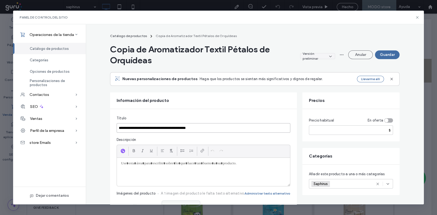
paste input
drag, startPoint x: 131, startPoint y: 118, endPoint x: 84, endPoint y: 118, distance: 47.2
click at [84, 118] on div "**********" at bounding box center [218, 114] width 410 height 180
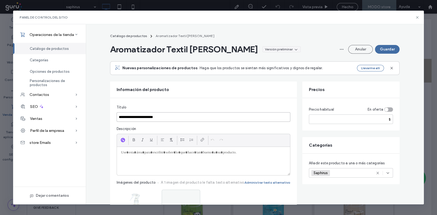
click at [142, 119] on input "**********" at bounding box center [204, 117] width 174 height 10
type input "**********"
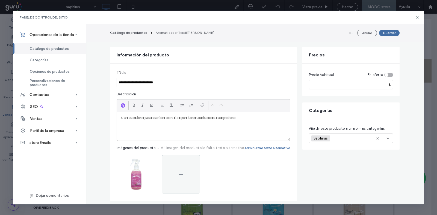
scroll to position [68, 0]
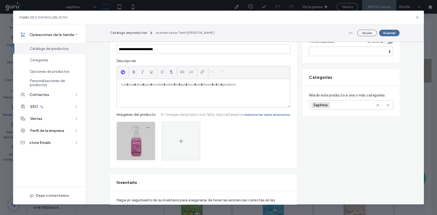
click at [146, 127] on icon "button" at bounding box center [148, 128] width 4 height 4
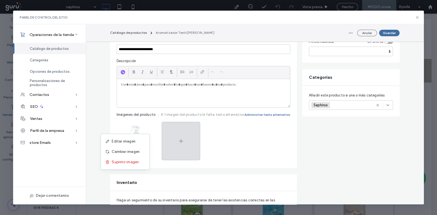
drag, startPoint x: 143, startPoint y: 160, endPoint x: 143, endPoint y: 155, distance: 4.9
click at [143, 160] on div "Suprimir imagen" at bounding box center [125, 162] width 49 height 10
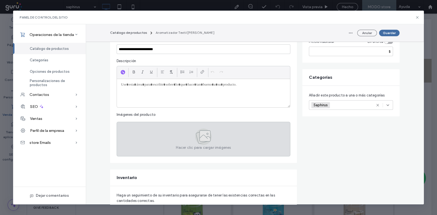
click at [143, 140] on div "Hacer clic para cargar imágenes" at bounding box center [204, 139] width 174 height 35
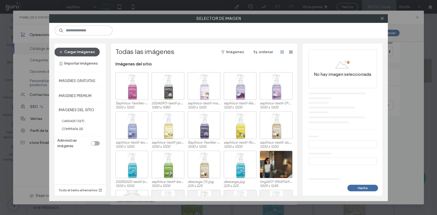
click at [80, 54] on button "Cargar imágenes" at bounding box center [76, 52] width 45 height 9
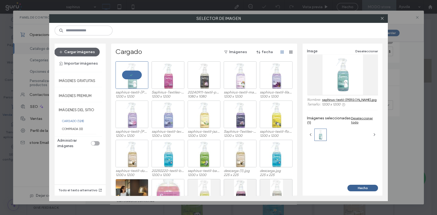
click at [354, 187] on button "Hecho" at bounding box center [362, 188] width 31 height 7
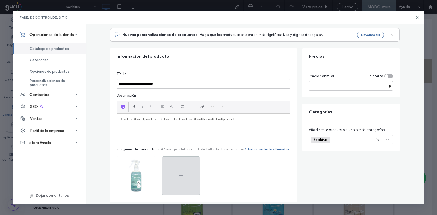
scroll to position [0, 0]
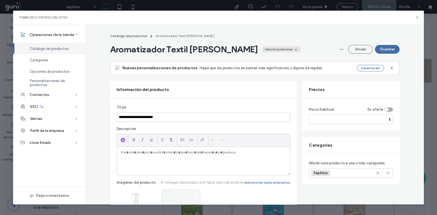
click at [265, 48] on div "Versión preliminar" at bounding box center [279, 49] width 28 height 5
click at [234, 59] on div "Activo" at bounding box center [229, 62] width 49 height 10
click at [390, 47] on button "Guardar" at bounding box center [387, 49] width 25 height 9
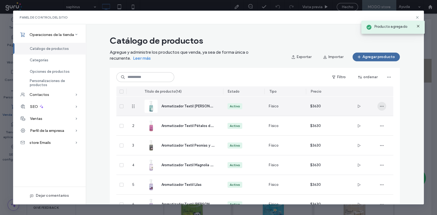
click at [382, 105] on span "button" at bounding box center [381, 106] width 9 height 9
click at [380, 129] on icon at bounding box center [381, 131] width 4 height 4
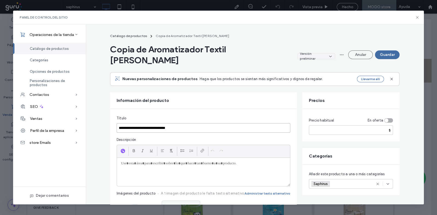
drag, startPoint x: 189, startPoint y: 118, endPoint x: 164, endPoint y: 121, distance: 25.5
click at [164, 123] on input "**********" at bounding box center [204, 128] width 174 height 10
paste input
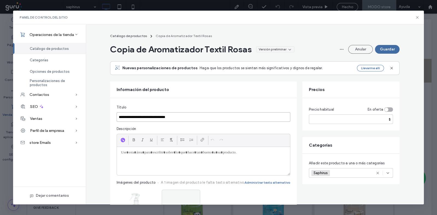
drag, startPoint x: 132, startPoint y: 116, endPoint x: 102, endPoint y: 115, distance: 30.0
click at [144, 116] on input "**********" at bounding box center [204, 117] width 174 height 10
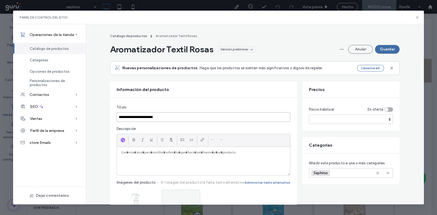
type input "**********"
click at [236, 51] on div "Versión preliminar" at bounding box center [234, 49] width 28 height 5
click at [236, 60] on div "Activo" at bounding box center [231, 62] width 49 height 10
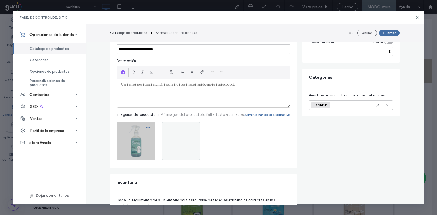
click at [147, 126] on icon "button" at bounding box center [148, 128] width 4 height 4
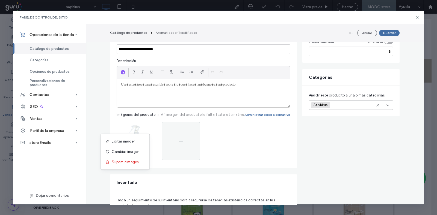
click at [142, 162] on div "Suprimir imagen" at bounding box center [125, 162] width 49 height 10
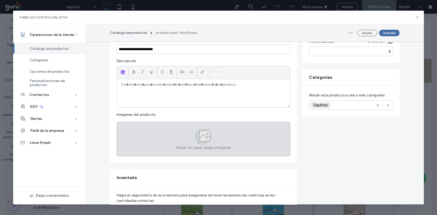
click at [142, 139] on div "Hacer clic para cargar imágenes" at bounding box center [204, 139] width 174 height 35
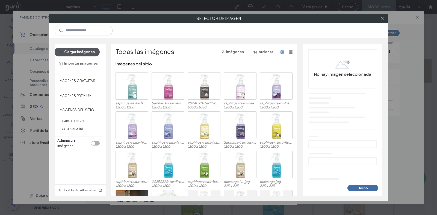
click at [82, 52] on button "Cargar imágenes" at bounding box center [76, 52] width 45 height 9
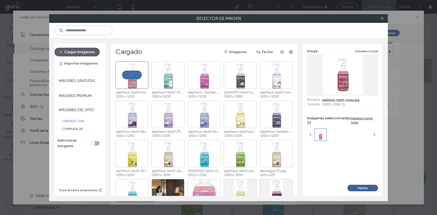
click at [354, 189] on button "Hecho" at bounding box center [362, 188] width 31 height 7
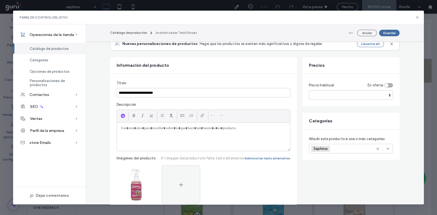
scroll to position [0, 0]
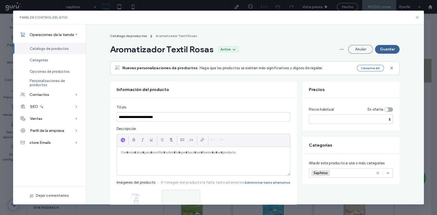
click at [384, 49] on button "Guardar" at bounding box center [387, 49] width 25 height 9
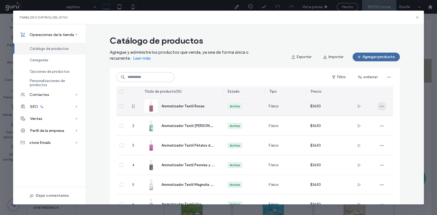
click at [379, 105] on icon "button" at bounding box center [381, 106] width 4 height 4
click at [381, 129] on use at bounding box center [381, 130] width 3 height 3
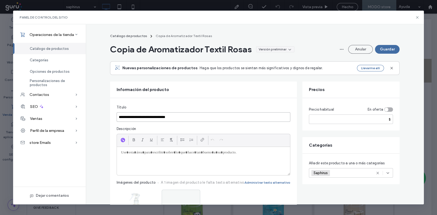
drag, startPoint x: 195, startPoint y: 114, endPoint x: 164, endPoint y: 115, distance: 30.8
click at [164, 115] on input "**********" at bounding box center [204, 117] width 174 height 10
paste input "**********"
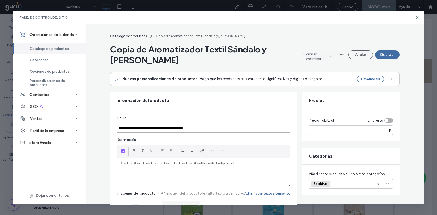
drag, startPoint x: 132, startPoint y: 127, endPoint x: 95, endPoint y: 126, distance: 37.1
click at [133, 123] on input "**********" at bounding box center [204, 128] width 174 height 10
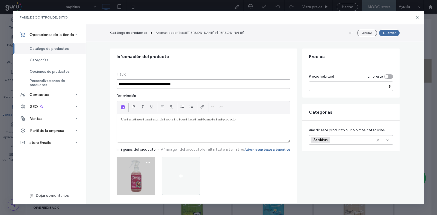
scroll to position [102, 0]
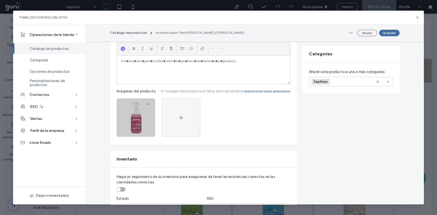
type input "**********"
click at [146, 102] on icon "button" at bounding box center [148, 104] width 4 height 4
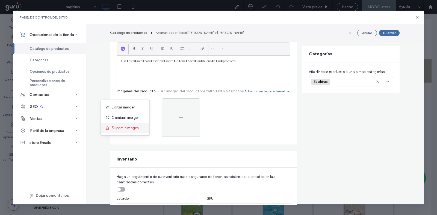
click at [136, 128] on span "Suprimir imagen" at bounding box center [125, 128] width 27 height 5
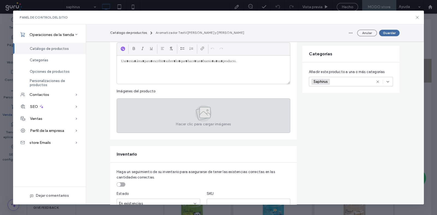
click at [190, 122] on span "Hacer clic para cargar imágenes" at bounding box center [203, 124] width 55 height 5
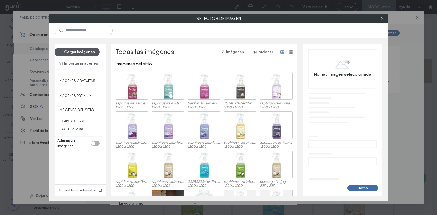
click at [80, 55] on button "Cargar imágenes" at bounding box center [76, 52] width 45 height 9
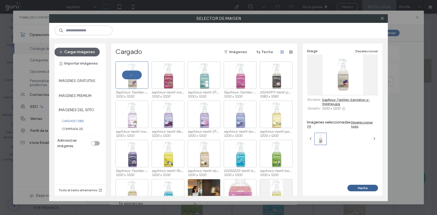
click at [356, 187] on button "Hecho" at bounding box center [362, 188] width 31 height 7
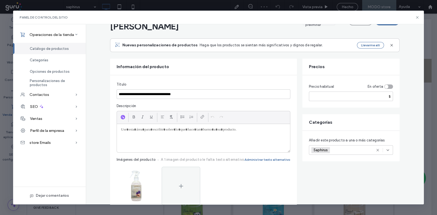
scroll to position [0, 0]
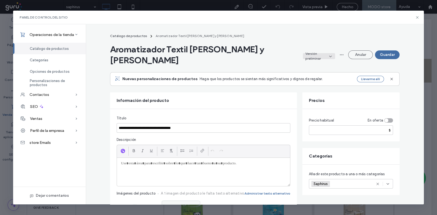
click at [305, 51] on div "Versión preliminar" at bounding box center [316, 56] width 22 height 10
click at [291, 60] on div "Activo" at bounding box center [281, 62] width 49 height 10
click at [386, 52] on button "Guardar" at bounding box center [387, 54] width 25 height 9
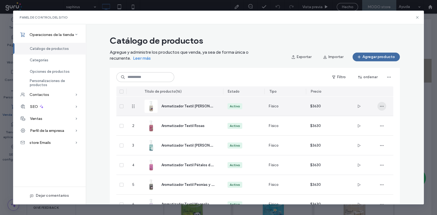
click at [379, 104] on icon "button" at bounding box center [381, 106] width 4 height 4
click at [376, 130] on div "Duplicar" at bounding box center [399, 131] width 49 height 10
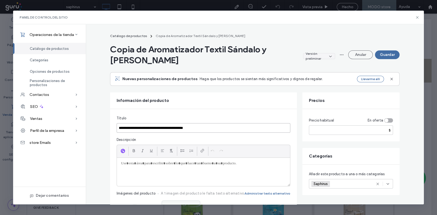
drag, startPoint x: 199, startPoint y: 126, endPoint x: 164, endPoint y: 125, distance: 35.2
click at [164, 125] on input "**********" at bounding box center [204, 128] width 174 height 10
paste input
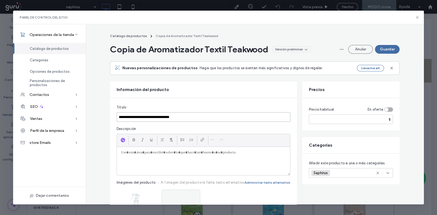
drag, startPoint x: 131, startPoint y: 117, endPoint x: 95, endPoint y: 117, distance: 36.6
click at [141, 117] on input "**********" at bounding box center [204, 117] width 174 height 10
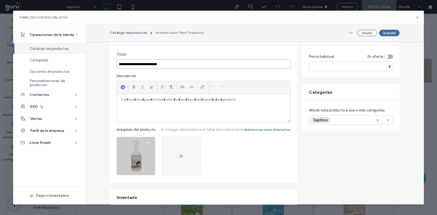
scroll to position [102, 0]
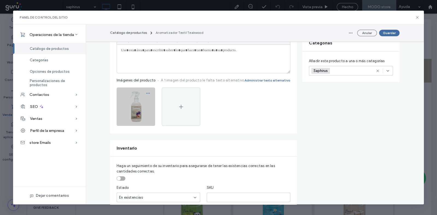
type input "**********"
click at [146, 93] on icon "button" at bounding box center [148, 93] width 4 height 4
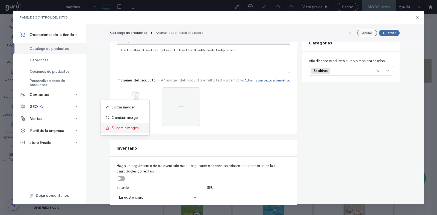
click at [141, 126] on div "Suprimir imagen" at bounding box center [125, 128] width 49 height 10
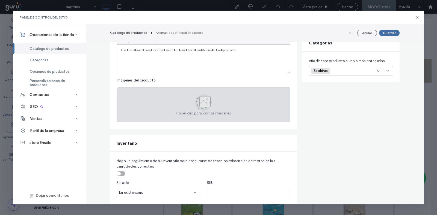
click at [201, 106] on icon at bounding box center [204, 102] width 11 height 11
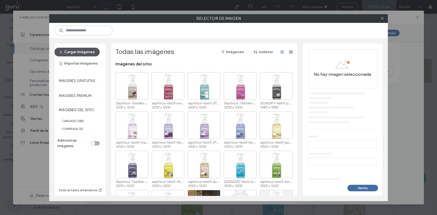
click at [85, 50] on button "Cargar imágenes" at bounding box center [76, 52] width 45 height 9
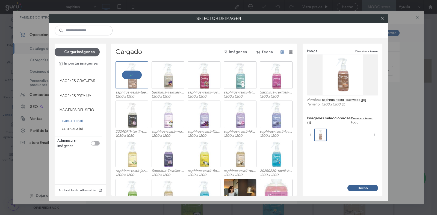
click at [369, 186] on button "Hecho" at bounding box center [362, 188] width 31 height 7
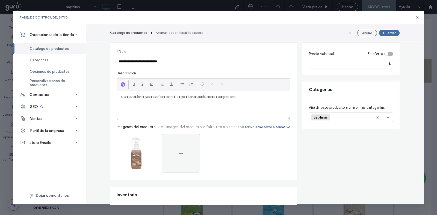
scroll to position [0, 0]
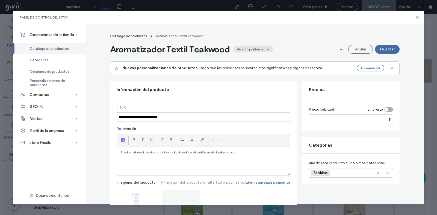
click at [250, 51] on div "Versión preliminar" at bounding box center [251, 49] width 28 height 5
drag, startPoint x: 250, startPoint y: 59, endPoint x: 260, endPoint y: 58, distance: 10.8
click at [250, 60] on div "Activo" at bounding box center [249, 62] width 49 height 10
click at [394, 52] on button "Guardar" at bounding box center [387, 49] width 25 height 9
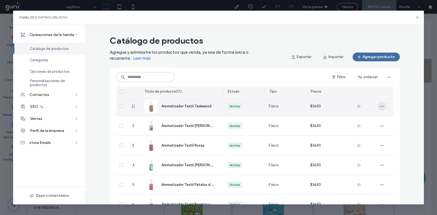
click at [381, 108] on span "button" at bounding box center [381, 106] width 9 height 9
click at [377, 132] on div "Duplicar" at bounding box center [399, 131] width 49 height 10
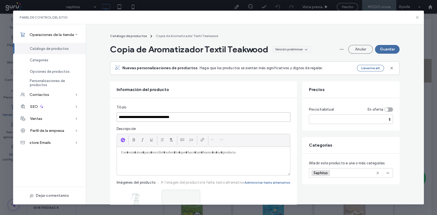
drag, startPoint x: 204, startPoint y: 114, endPoint x: 164, endPoint y: 119, distance: 40.8
click at [164, 119] on input "**********" at bounding box center [204, 117] width 174 height 10
paste input
drag, startPoint x: 133, startPoint y: 114, endPoint x: 108, endPoint y: 112, distance: 25.2
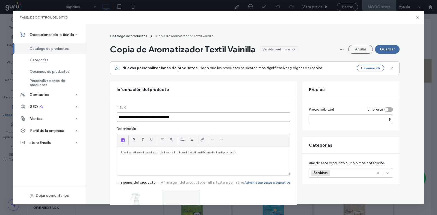
click at [143, 112] on input "**********" at bounding box center [204, 117] width 174 height 10
drag, startPoint x: 132, startPoint y: 117, endPoint x: 78, endPoint y: 123, distance: 54.9
click at [78, 123] on div "**********" at bounding box center [218, 114] width 410 height 180
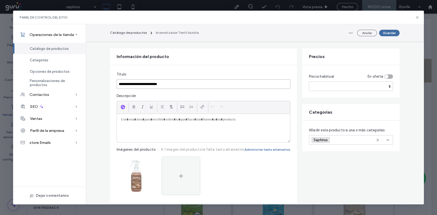
scroll to position [102, 0]
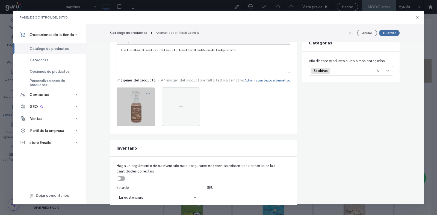
type input "**********"
click at [144, 93] on span "button" at bounding box center [148, 93] width 9 height 9
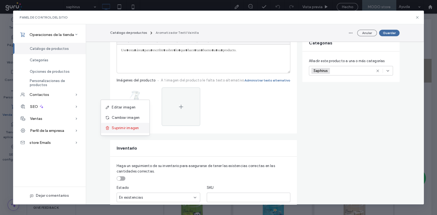
click at [142, 126] on div "Suprimir imagen" at bounding box center [125, 128] width 49 height 10
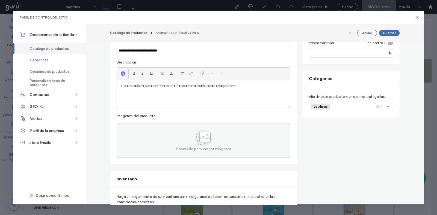
scroll to position [34, 0]
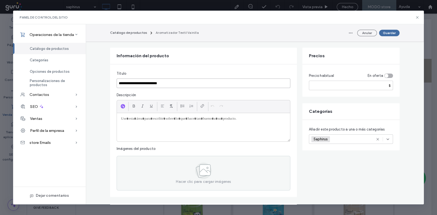
click at [132, 84] on input "**********" at bounding box center [204, 84] width 174 height 10
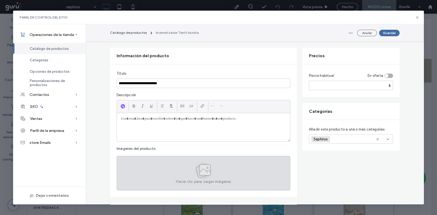
click at [186, 176] on div "Hacer clic para cargar imágenes" at bounding box center [204, 173] width 174 height 35
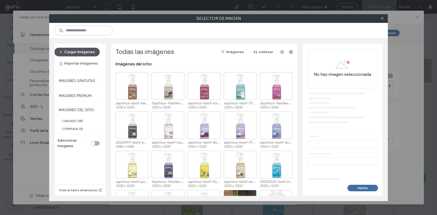
click at [83, 50] on button "Cargar imágenes" at bounding box center [76, 52] width 45 height 9
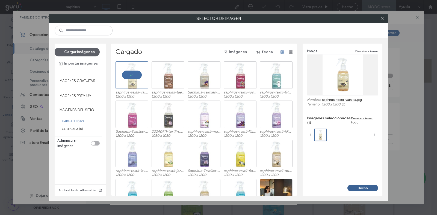
click at [354, 188] on button "Hecho" at bounding box center [362, 188] width 31 height 7
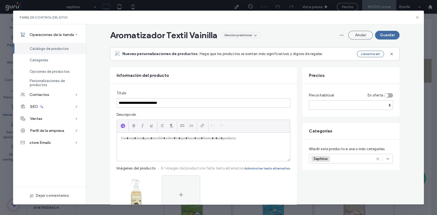
scroll to position [0, 0]
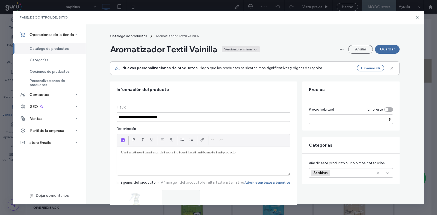
click at [247, 50] on div "Versión preliminar" at bounding box center [238, 49] width 28 height 5
click at [244, 58] on div "Activo" at bounding box center [236, 62] width 49 height 10
click at [386, 52] on button "Guardar" at bounding box center [387, 49] width 25 height 9
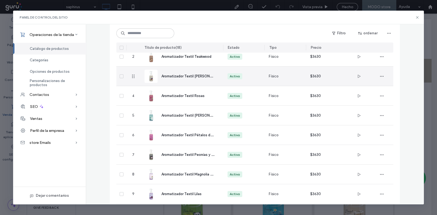
scroll to position [14, 0]
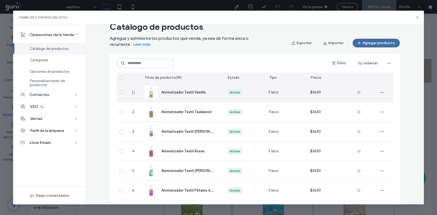
click at [383, 91] on div at bounding box center [381, 92] width 23 height 19
click at [377, 91] on span "button" at bounding box center [381, 92] width 9 height 9
click at [384, 115] on span at bounding box center [382, 117] width 7 height 6
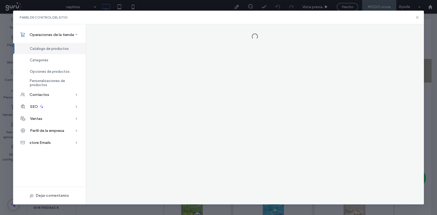
scroll to position [0, 0]
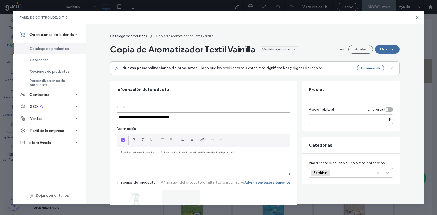
drag, startPoint x: 218, startPoint y: 116, endPoint x: 184, endPoint y: 120, distance: 34.4
click at [189, 120] on input "**********" at bounding box center [204, 117] width 174 height 10
drag, startPoint x: 132, startPoint y: 118, endPoint x: 83, endPoint y: 118, distance: 49.4
click at [83, 118] on div "**********" at bounding box center [218, 114] width 410 height 180
drag, startPoint x: 171, startPoint y: 119, endPoint x: 149, endPoint y: 122, distance: 22.1
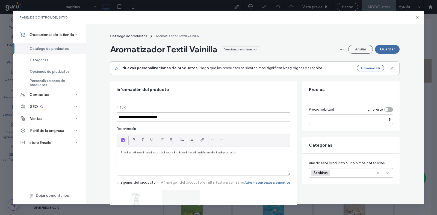
click at [149, 122] on fieldset "**********" at bounding box center [204, 167] width 174 height 125
paste input
click at [148, 114] on input "**********" at bounding box center [204, 117] width 174 height 10
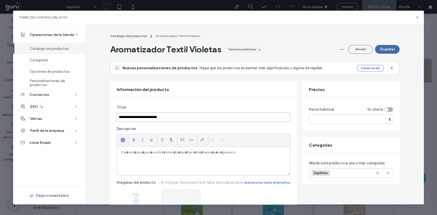
type input "**********"
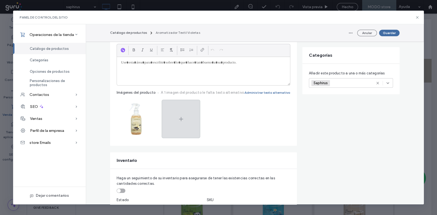
scroll to position [102, 0]
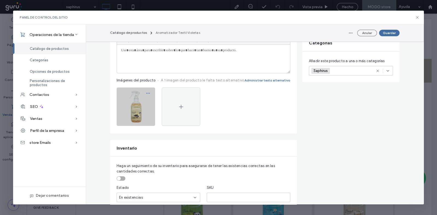
click at [146, 92] on icon "button" at bounding box center [148, 93] width 4 height 4
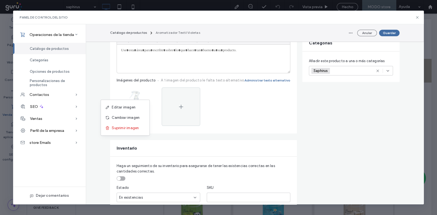
click at [141, 126] on div "Suprimir imagen" at bounding box center [125, 128] width 49 height 10
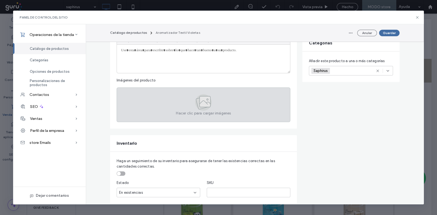
click at [147, 103] on div "Hacer clic para cargar imágenes" at bounding box center [204, 105] width 174 height 35
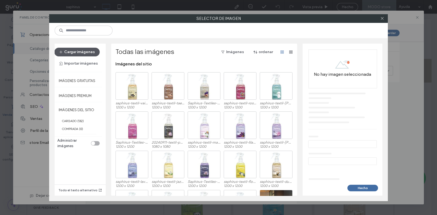
click at [87, 51] on button "Cargar imágenes" at bounding box center [76, 52] width 45 height 9
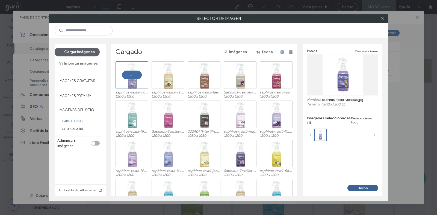
click at [355, 186] on button "Hecho" at bounding box center [362, 188] width 31 height 7
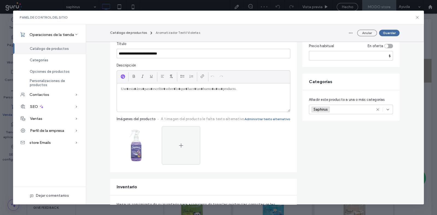
scroll to position [0, 0]
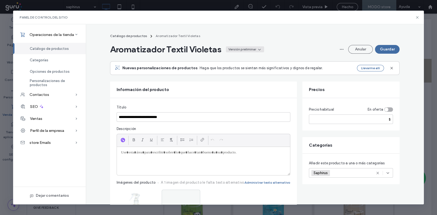
click at [244, 50] on div "Versión preliminar" at bounding box center [242, 49] width 28 height 5
click at [241, 64] on div "Activo" at bounding box center [239, 62] width 49 height 10
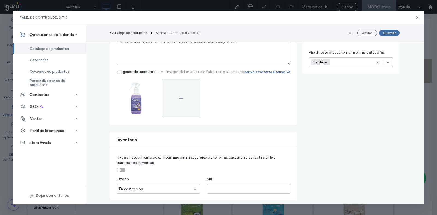
scroll to position [34, 0]
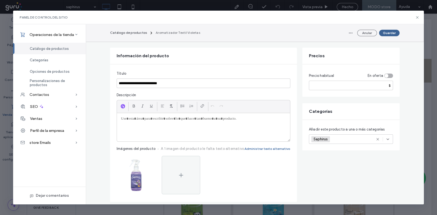
click at [390, 35] on button "Guardar" at bounding box center [389, 33] width 20 height 7
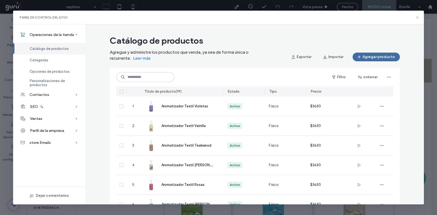
click at [419, 18] on icon at bounding box center [417, 17] width 4 height 4
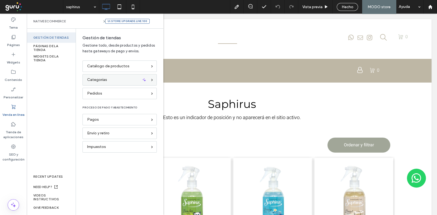
click at [123, 82] on div "Categorías" at bounding box center [117, 80] width 60 height 6
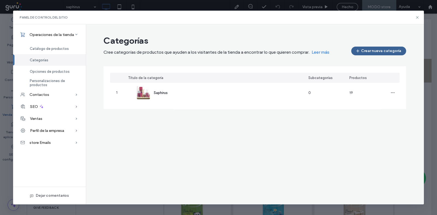
click at [381, 50] on button "Crear nueva categoría" at bounding box center [378, 51] width 55 height 9
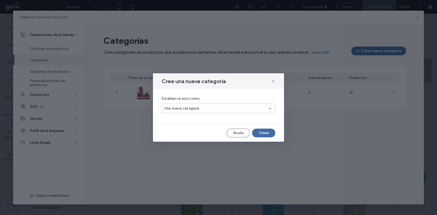
click at [226, 103] on div "Establezca esto como: Una nueva categoría" at bounding box center [219, 104] width 114 height 17
click at [223, 106] on div "Una nueva categoría" at bounding box center [216, 108] width 105 height 5
click at [181, 128] on span "Una nueva subcategoría" at bounding box center [184, 127] width 41 height 5
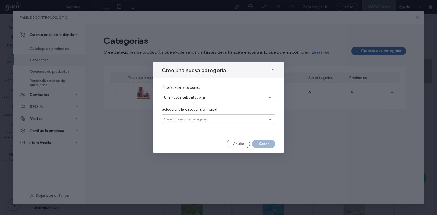
click at [199, 122] on span "Seleccione una categoría" at bounding box center [185, 119] width 43 height 5
drag, startPoint x: 192, startPoint y: 127, endPoint x: 220, endPoint y: 136, distance: 29.5
click at [192, 127] on div "Saphirus" at bounding box center [218, 129] width 113 height 10
click at [273, 147] on button "Crear" at bounding box center [263, 144] width 23 height 9
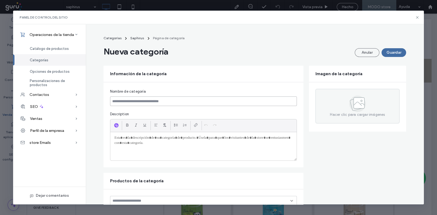
click at [171, 100] on input at bounding box center [203, 102] width 187 height 10
type input "*"
type input "********"
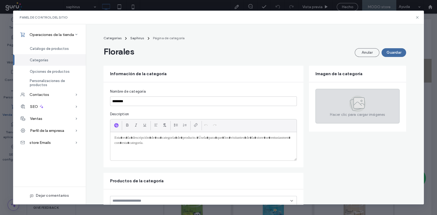
click at [370, 114] on span "Hacer clic para cargar imágenes" at bounding box center [357, 114] width 55 height 5
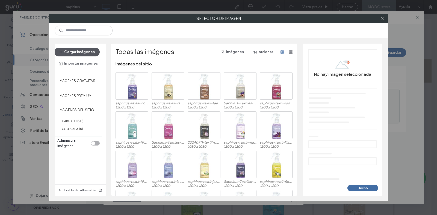
click at [66, 53] on button "Cargar imágenes" at bounding box center [76, 52] width 45 height 9
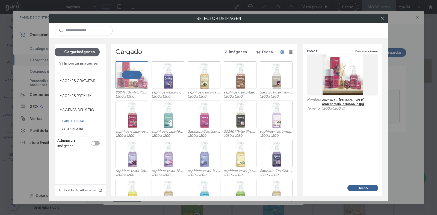
click at [364, 186] on button "Hecho" at bounding box center [362, 188] width 31 height 7
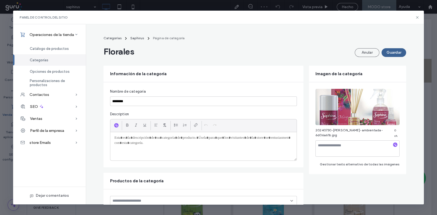
click at [390, 55] on button "Guardar" at bounding box center [393, 52] width 25 height 9
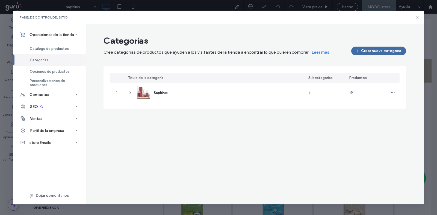
click at [417, 17] on use at bounding box center [417, 17] width 2 height 2
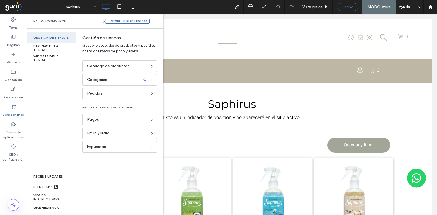
click at [353, 6] on span "Hecho" at bounding box center [347, 7] width 12 height 5
click at [379, 7] on span "MODO store" at bounding box center [378, 7] width 23 height 5
click at [333, 4] on div "Hecho" at bounding box center [346, 7] width 29 height 14
drag, startPoint x: 349, startPoint y: 7, endPoint x: 375, endPoint y: 12, distance: 26.1
click at [349, 7] on span "Hecho" at bounding box center [347, 7] width 12 height 5
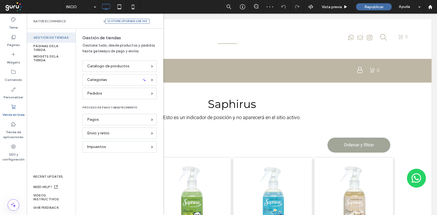
click at [374, 9] on div at bounding box center [218, 107] width 437 height 215
click at [374, 5] on span "Republicar" at bounding box center [373, 7] width 19 height 5
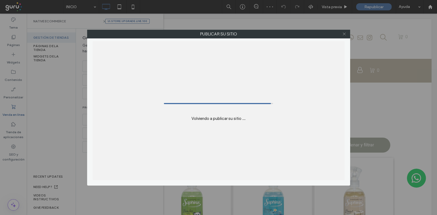
click at [342, 33] on icon at bounding box center [344, 34] width 4 height 4
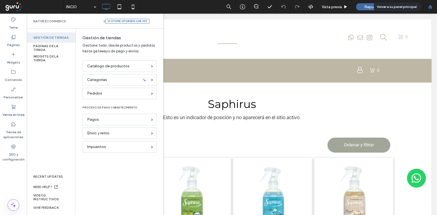
click at [431, 5] on icon at bounding box center [430, 7] width 5 height 5
